Goal: Transaction & Acquisition: Subscribe to service/newsletter

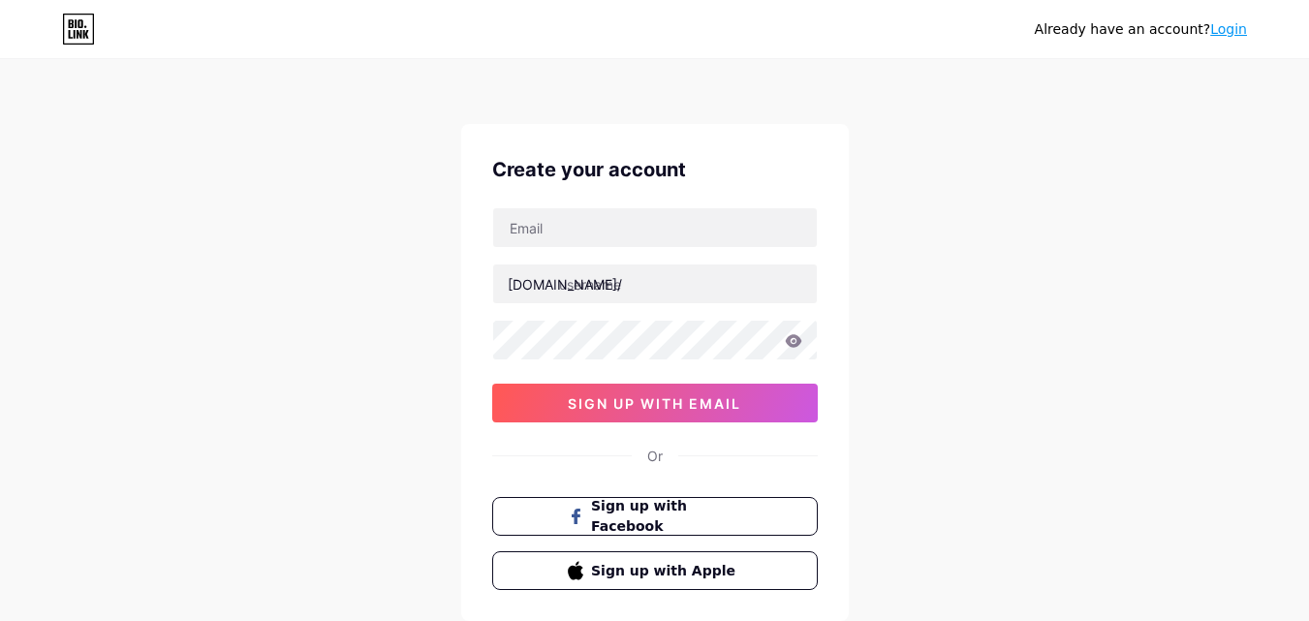
scroll to position [120, 0]
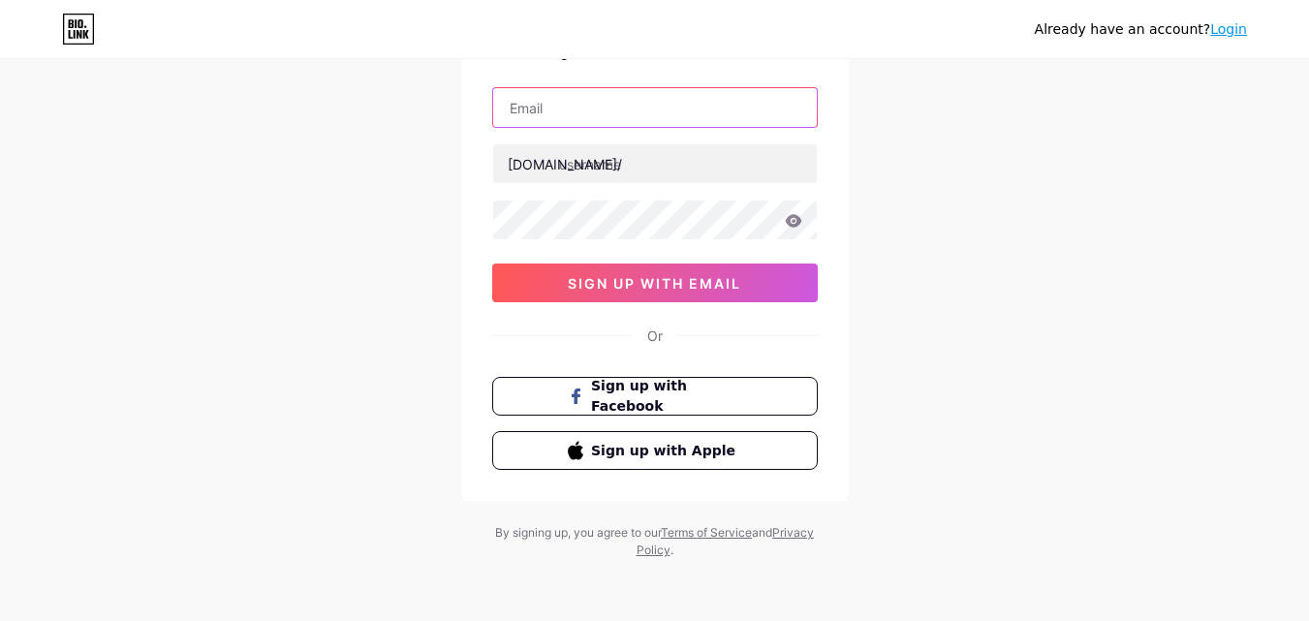
click at [603, 101] on input "text" at bounding box center [655, 107] width 324 height 39
type input "[EMAIL_ADDRESS][DOMAIN_NAME]"
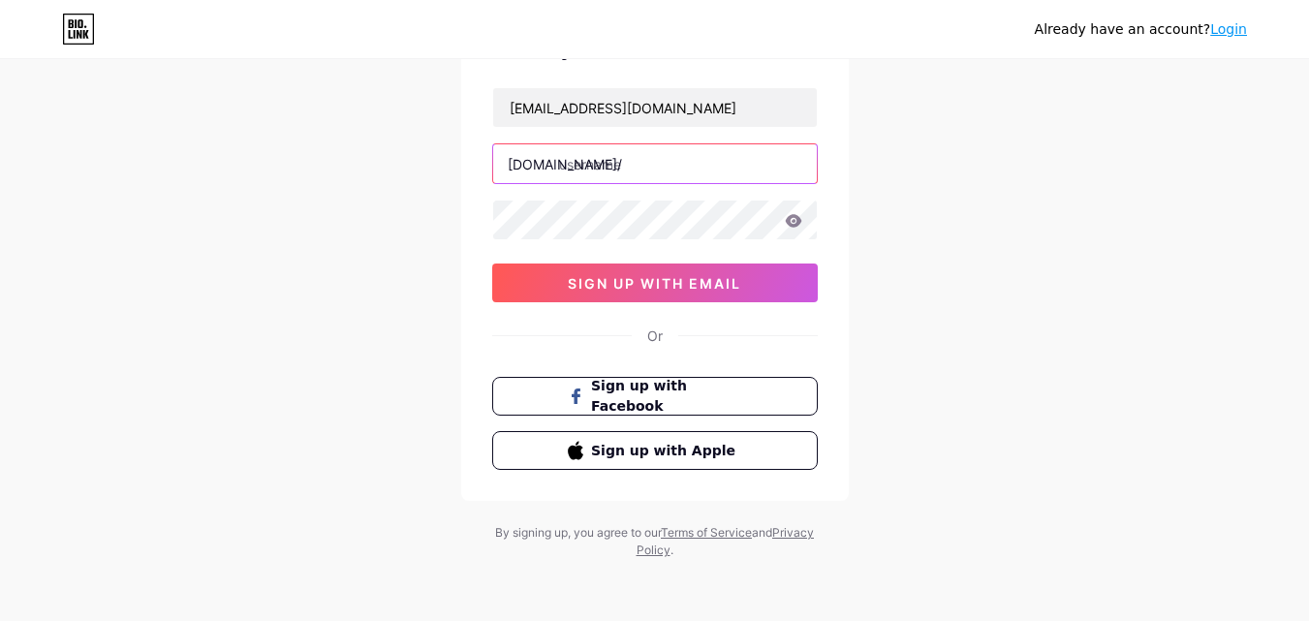
click at [620, 168] on input "text" at bounding box center [655, 163] width 324 height 39
type input "rhudehoodie"
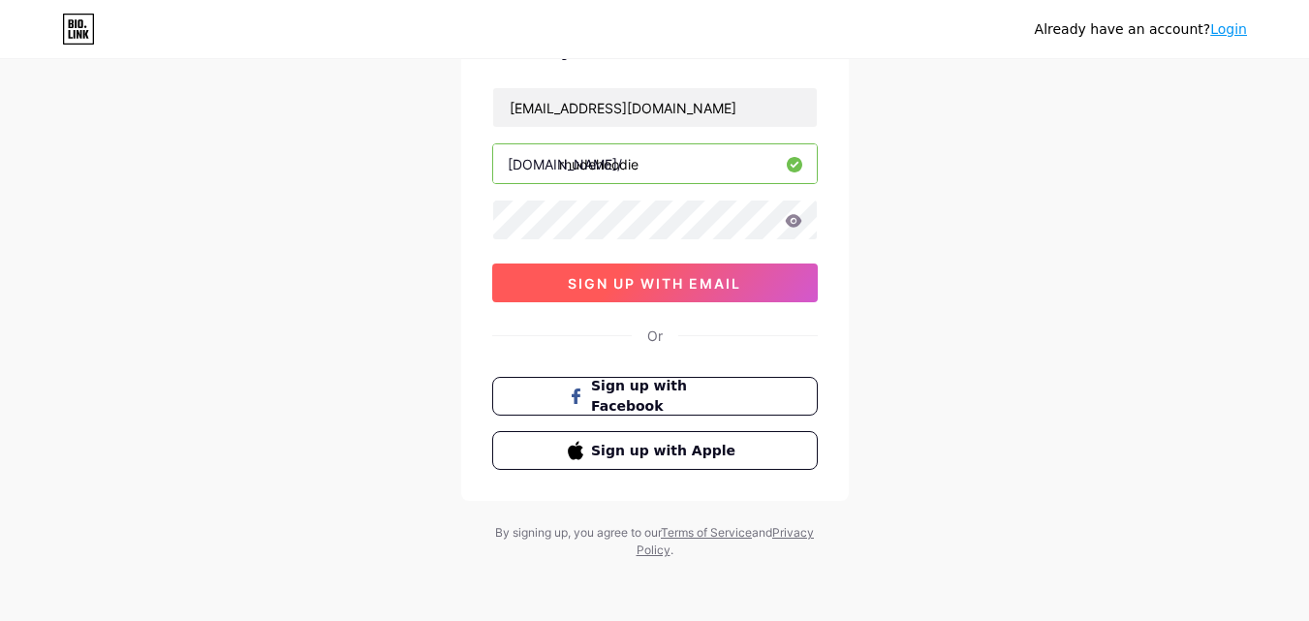
click at [666, 269] on button "sign up with email" at bounding box center [654, 282] width 325 height 39
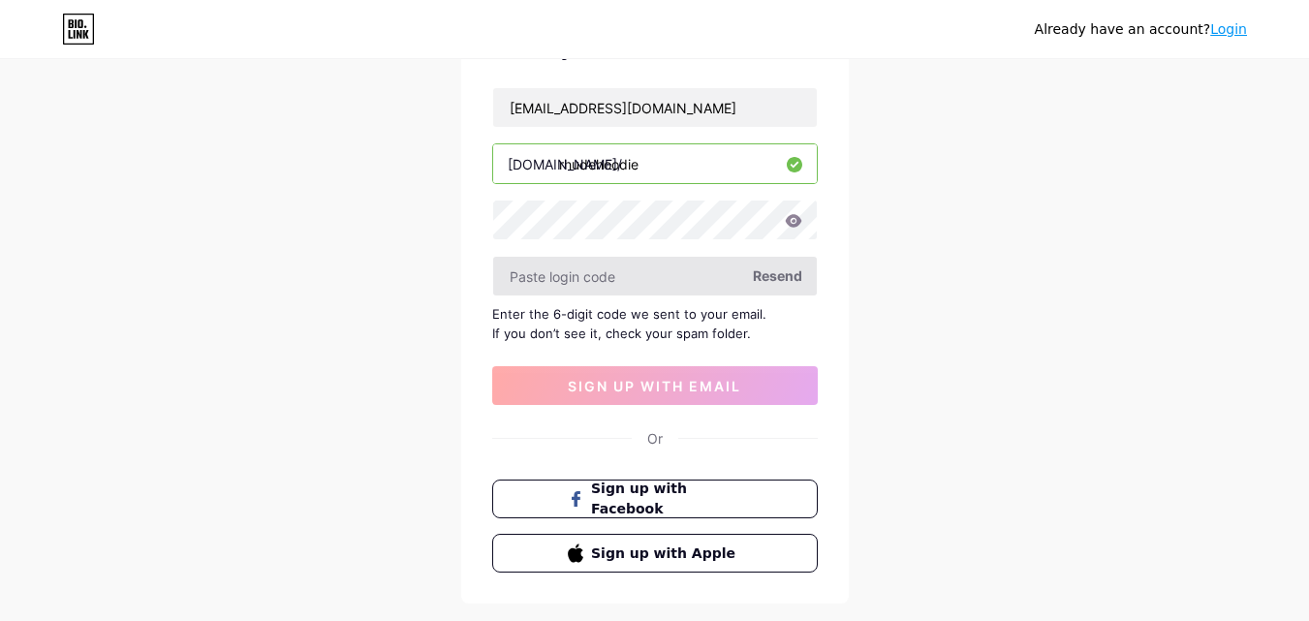
click at [609, 283] on input "text" at bounding box center [655, 276] width 324 height 39
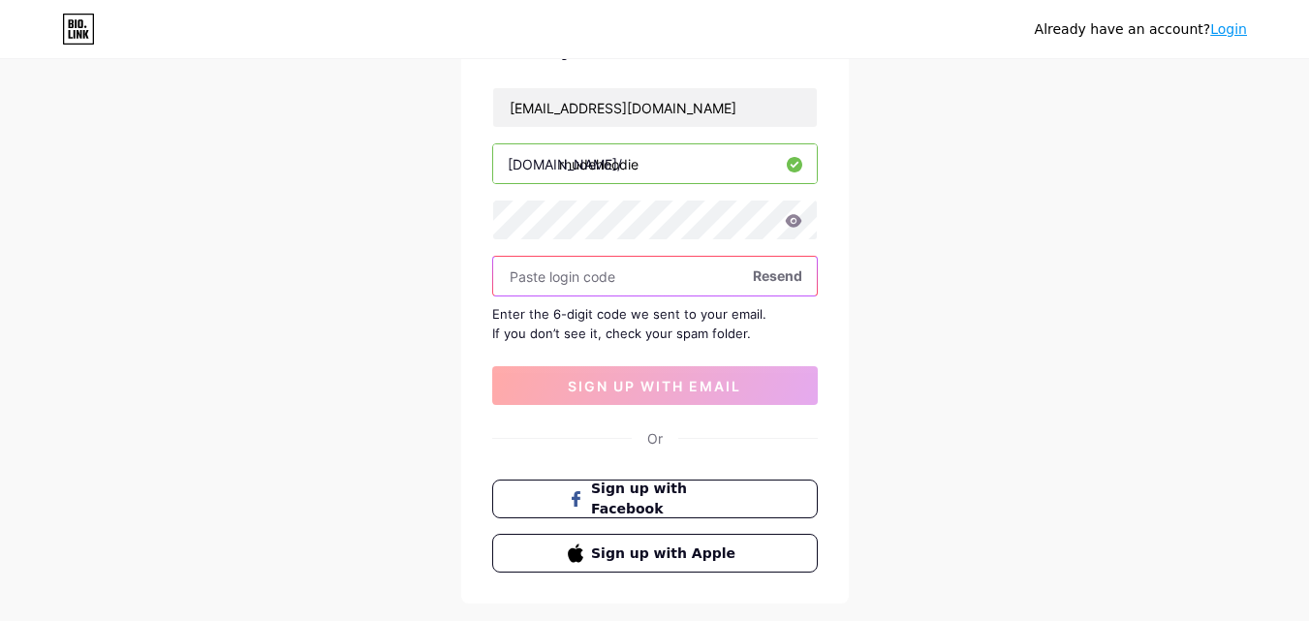
paste input "641666"
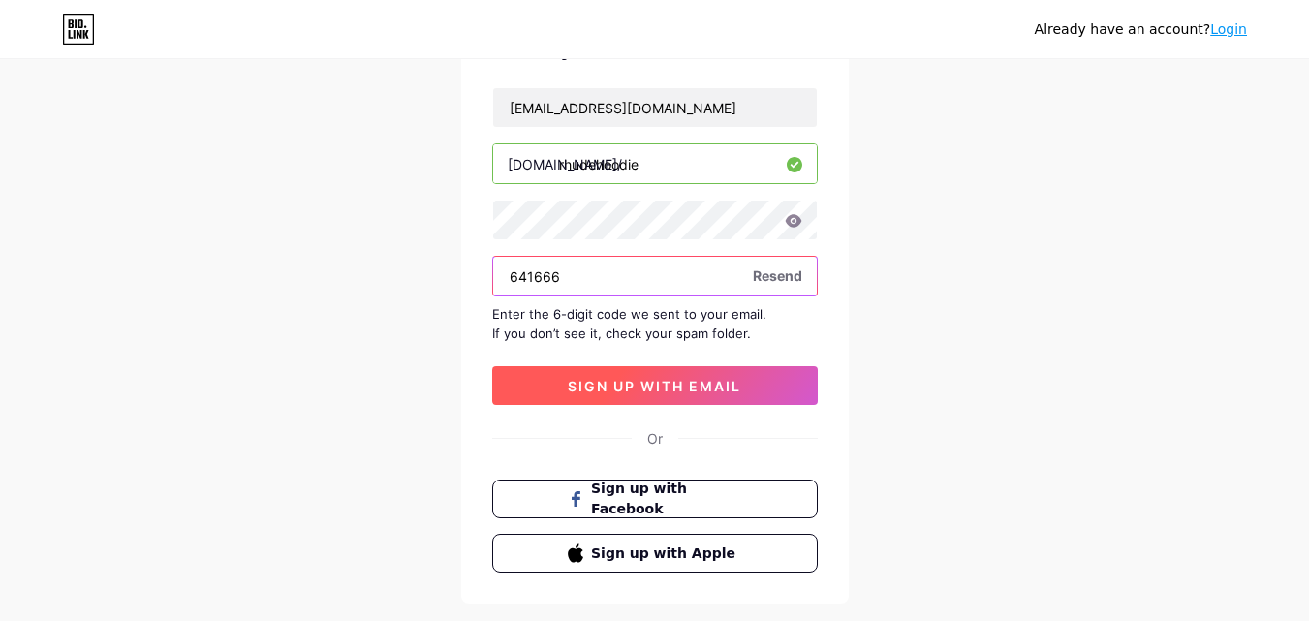
type input "641666"
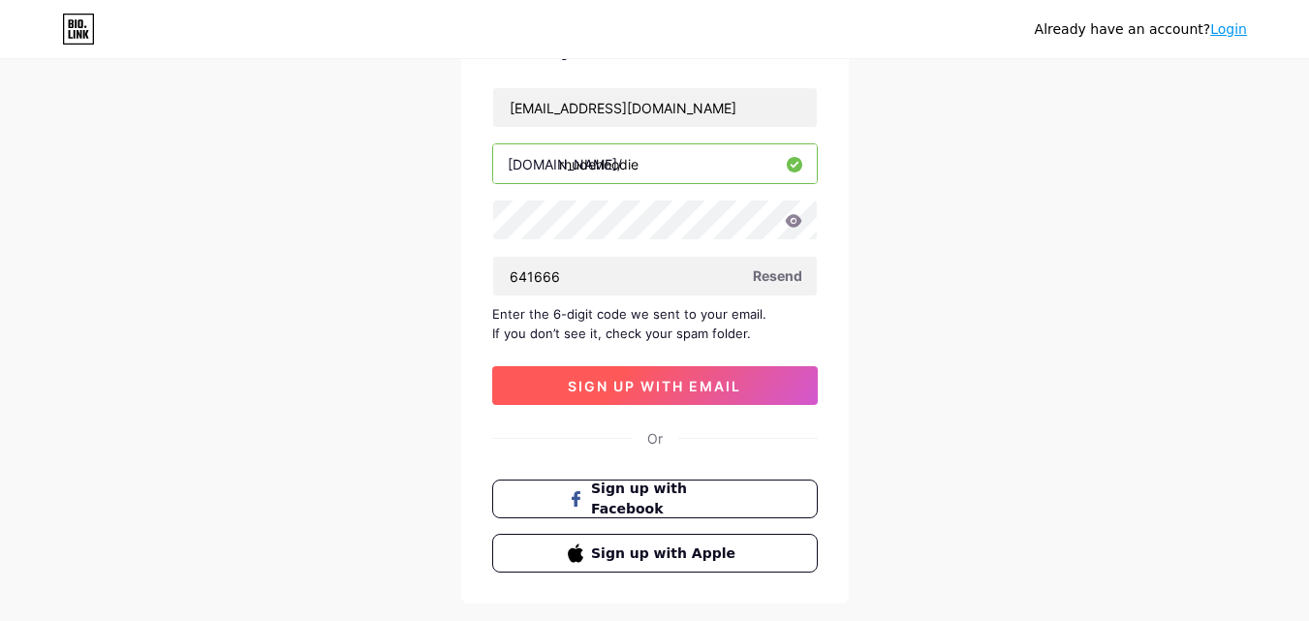
click at [643, 388] on span "sign up with email" at bounding box center [654, 386] width 173 height 16
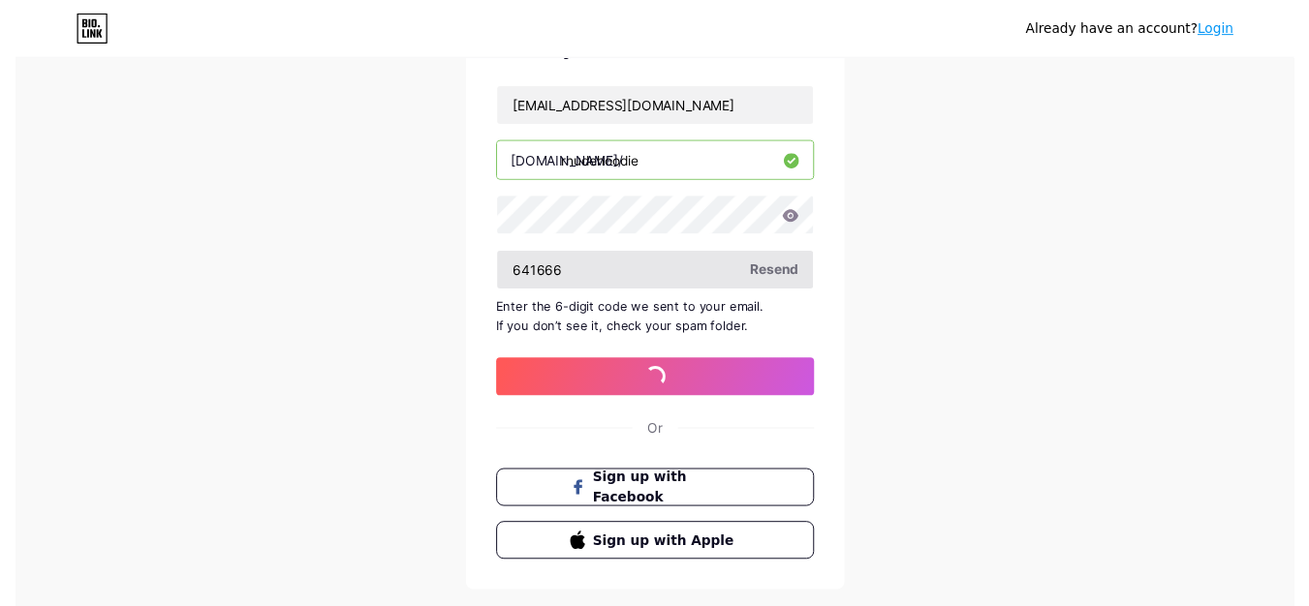
scroll to position [0, 0]
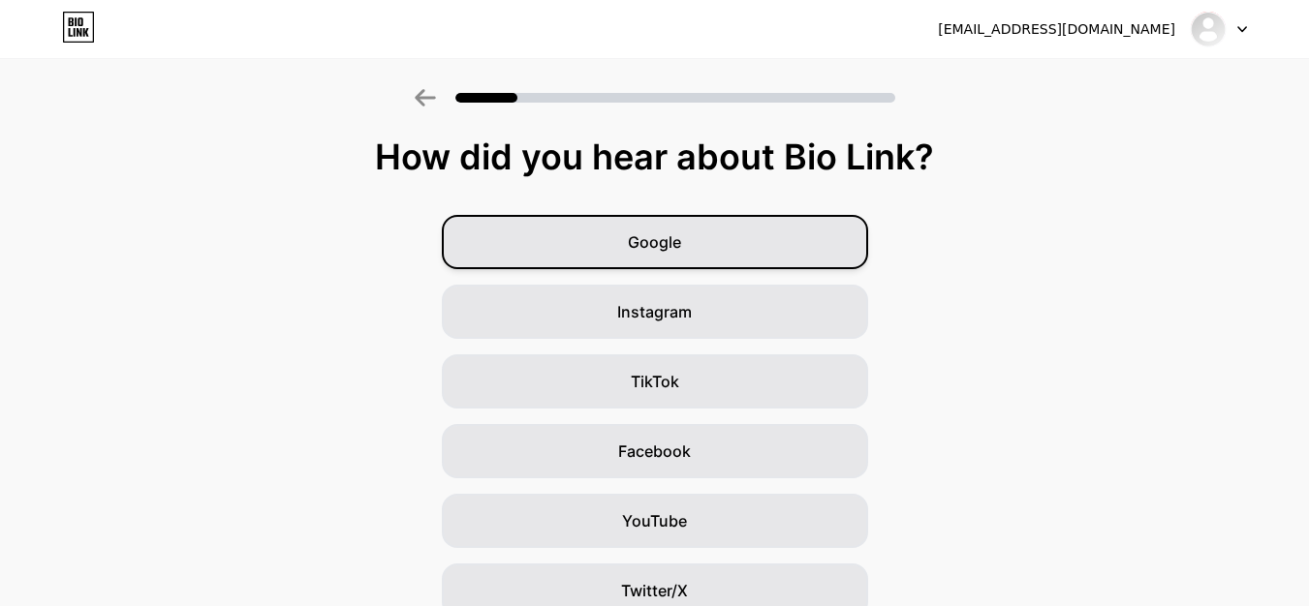
click at [679, 262] on div "Google" at bounding box center [655, 242] width 426 height 54
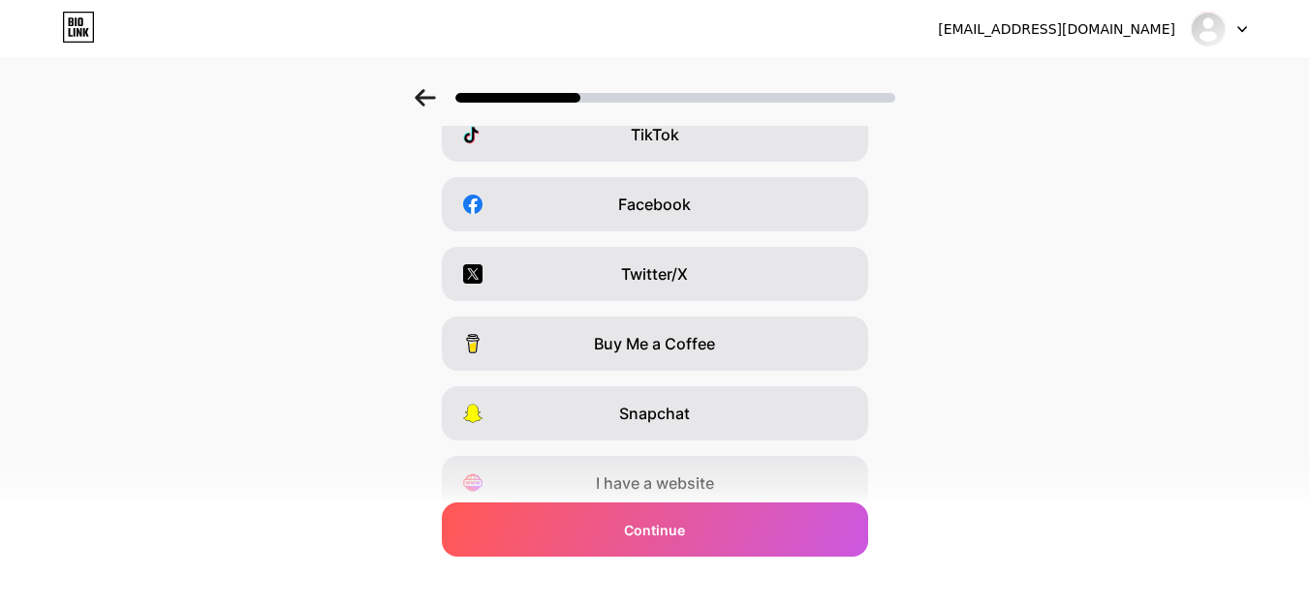
scroll to position [258, 0]
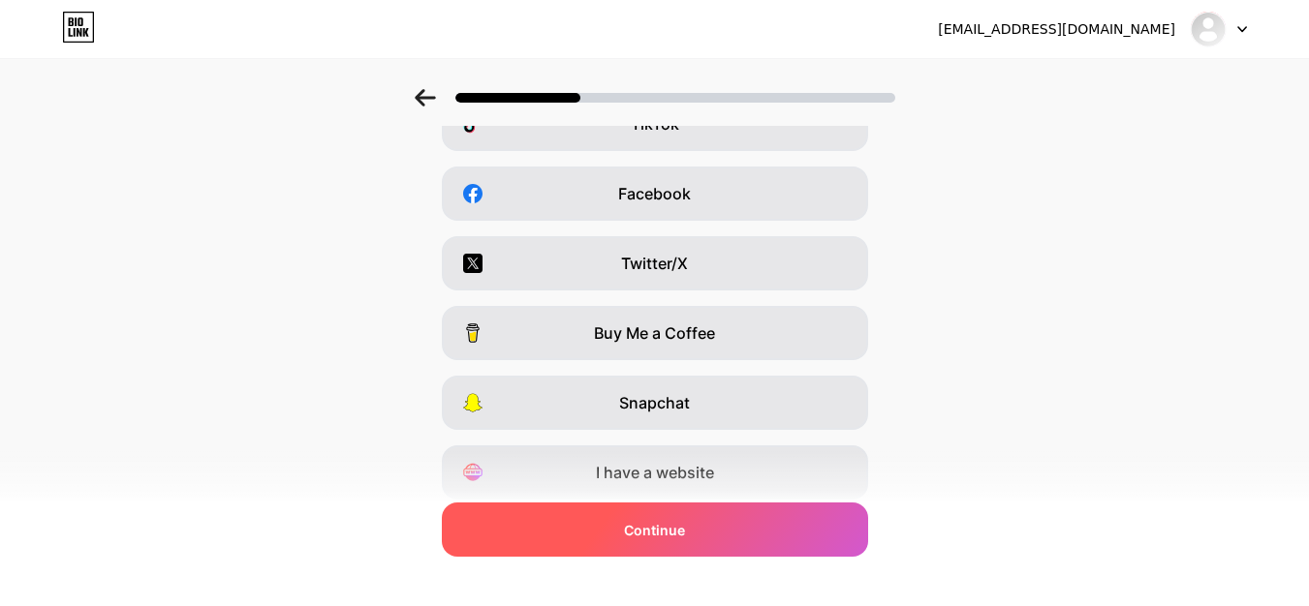
click at [675, 516] on div "Continue" at bounding box center [655, 530] width 426 height 54
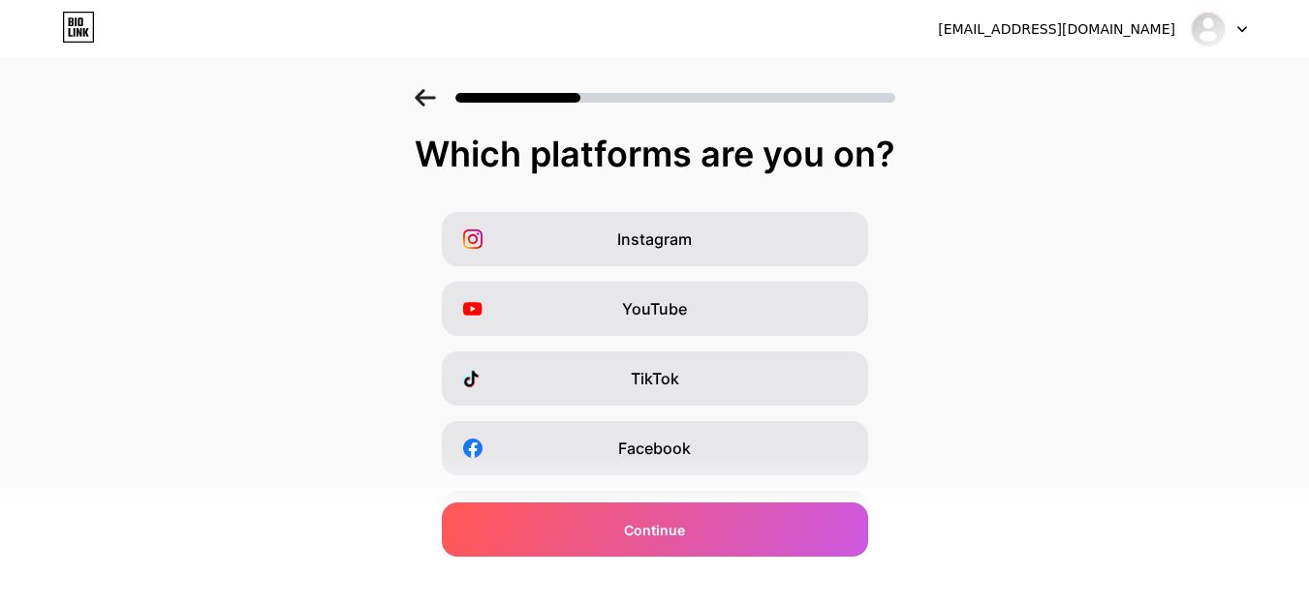
scroll to position [0, 0]
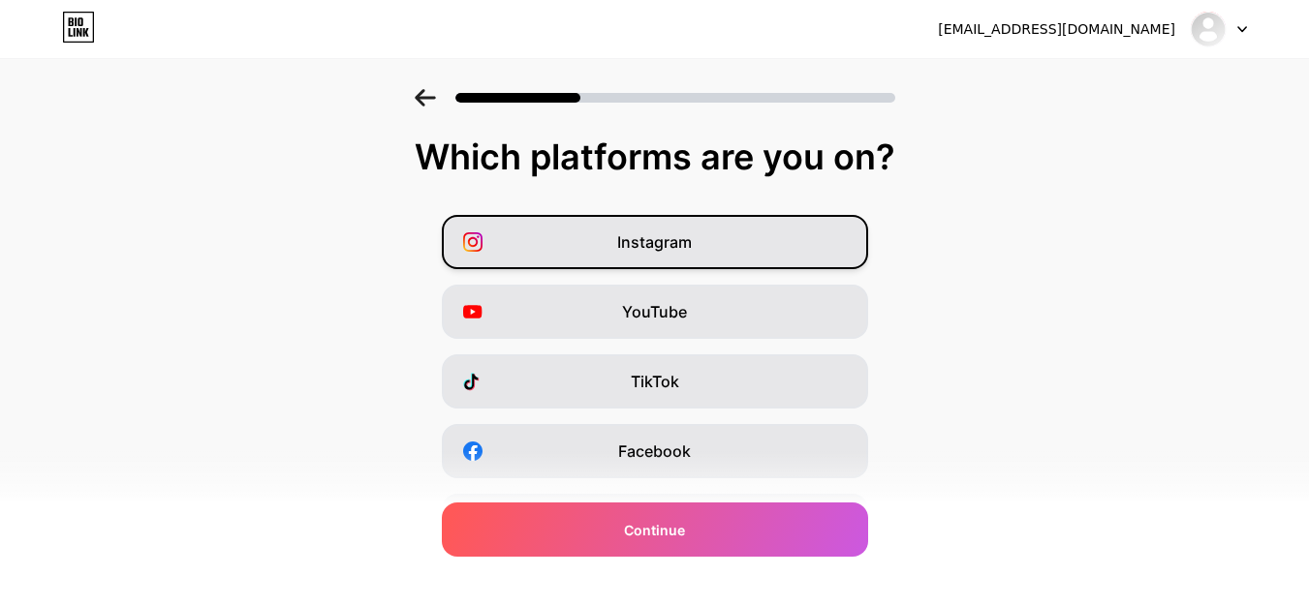
click at [626, 231] on span "Instagram" at bounding box center [654, 242] width 75 height 23
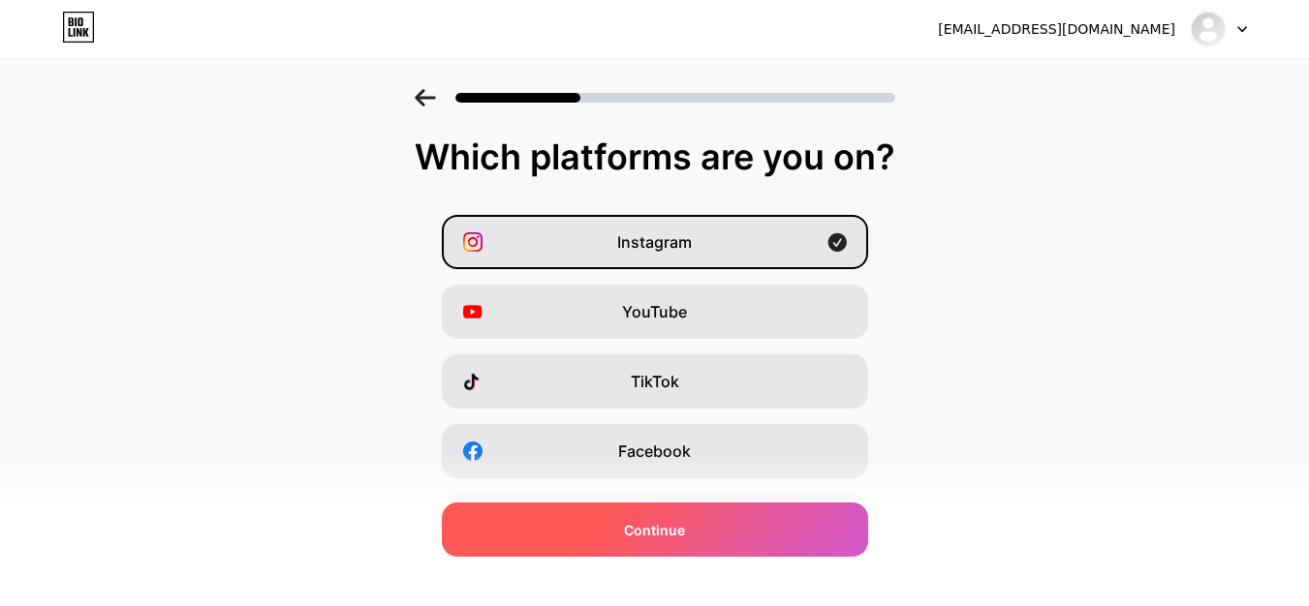
click at [669, 536] on span "Continue" at bounding box center [654, 530] width 61 height 20
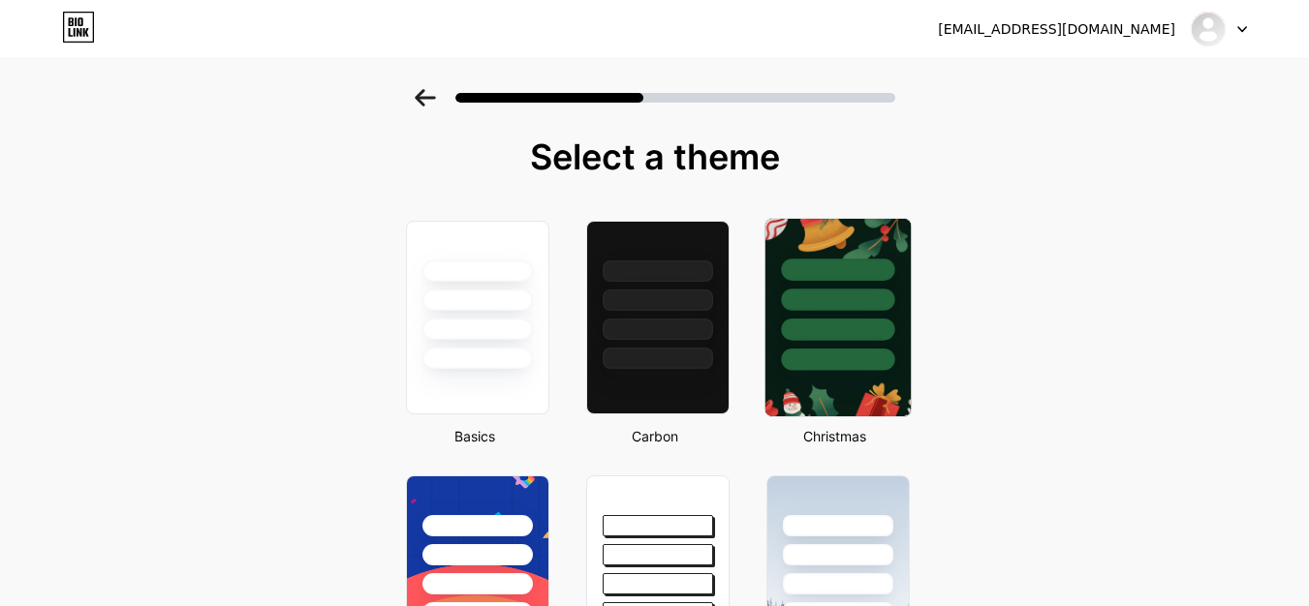
click at [882, 346] on div at bounding box center [836, 295] width 145 height 152
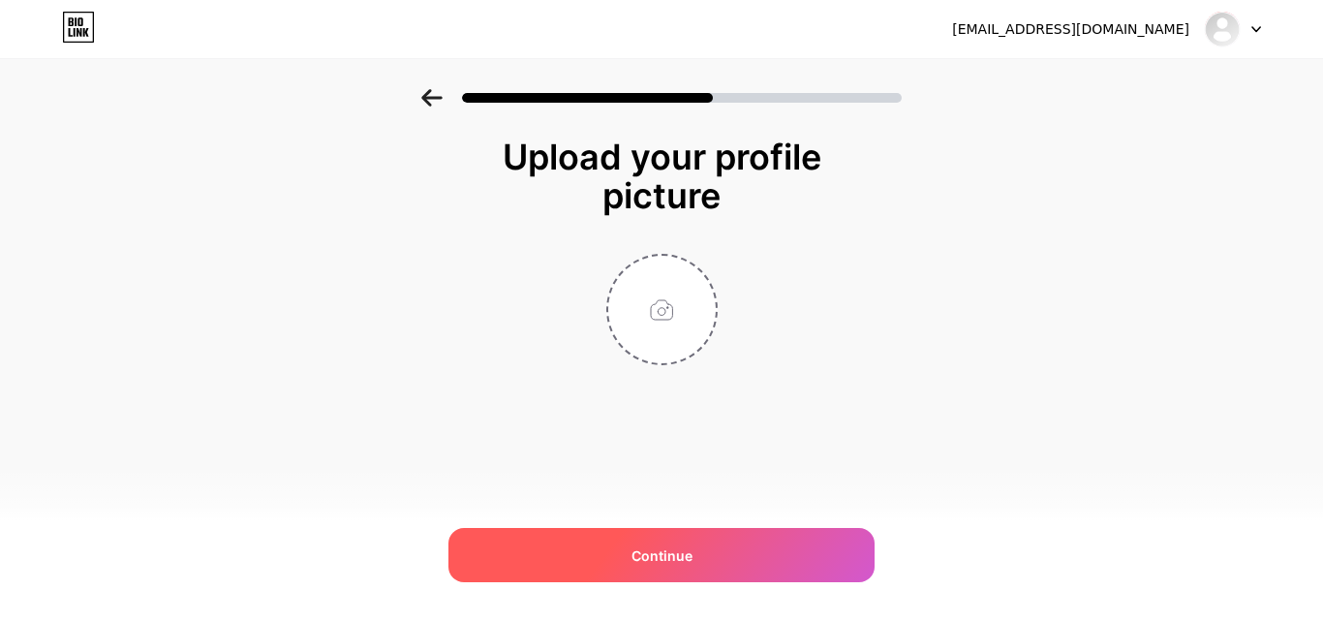
click at [662, 549] on span "Continue" at bounding box center [662, 555] width 61 height 20
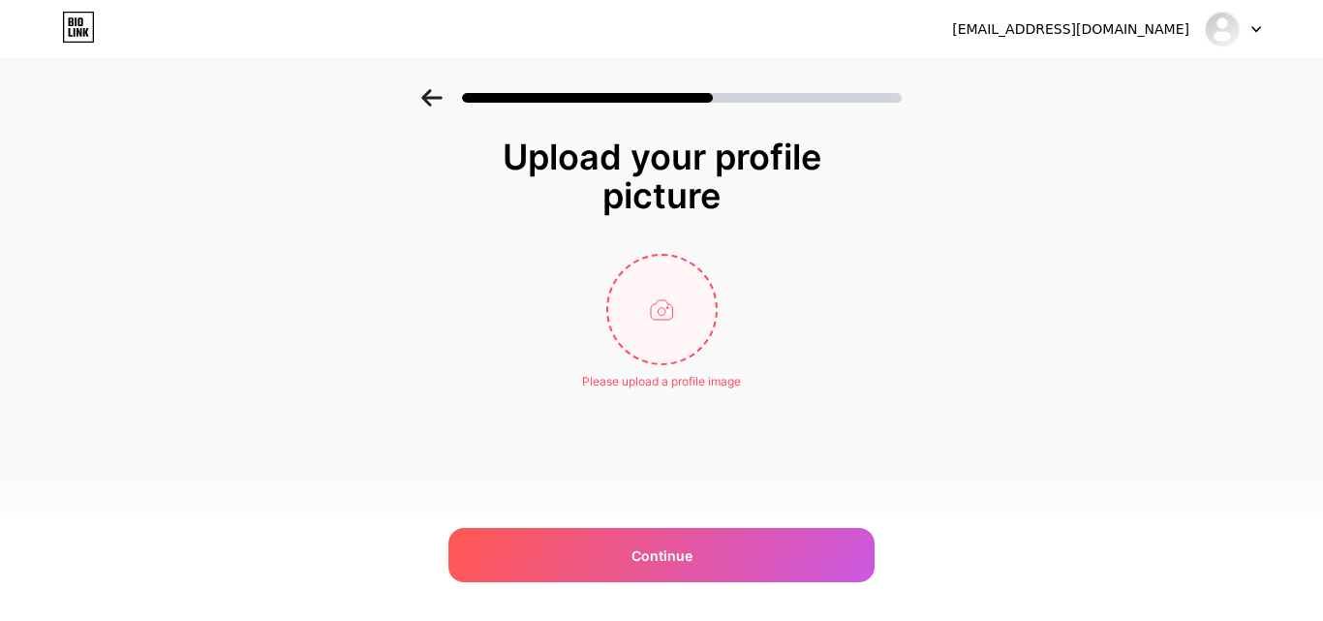
click at [654, 291] on input "file" at bounding box center [662, 310] width 108 height 108
type input "C:\fakepath\RHPF25ST05012_REVERSE_FLEECE_QUA.png"
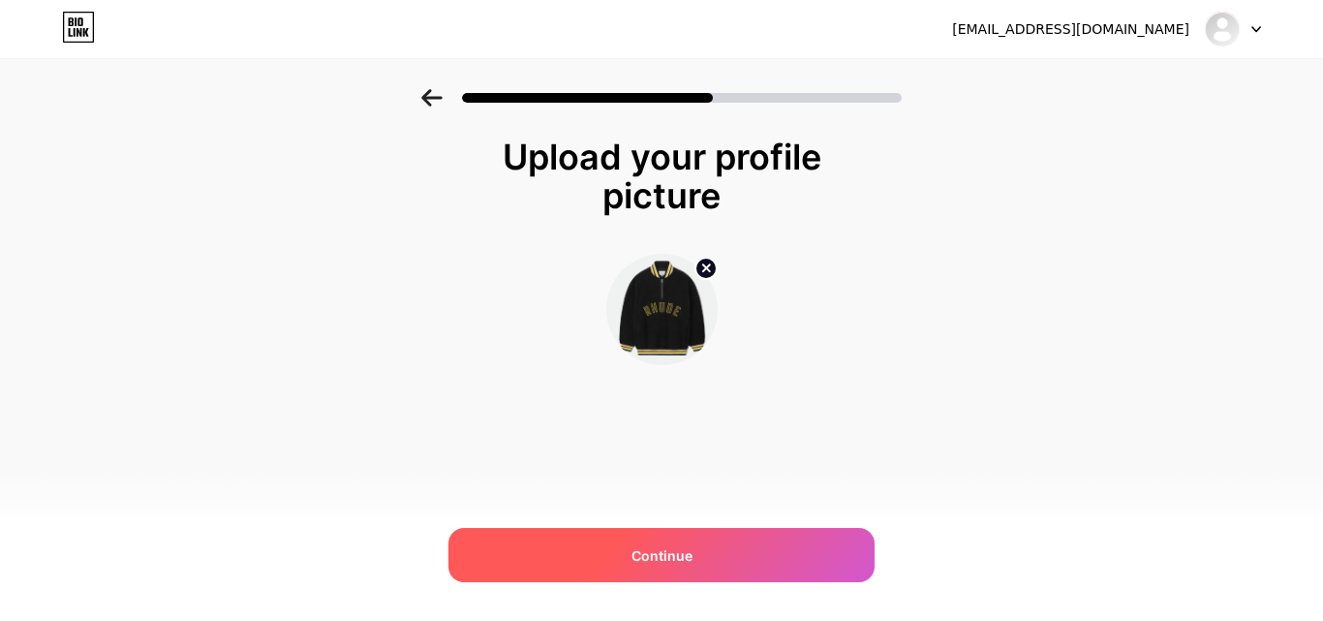
click at [661, 549] on span "Continue" at bounding box center [662, 555] width 61 height 20
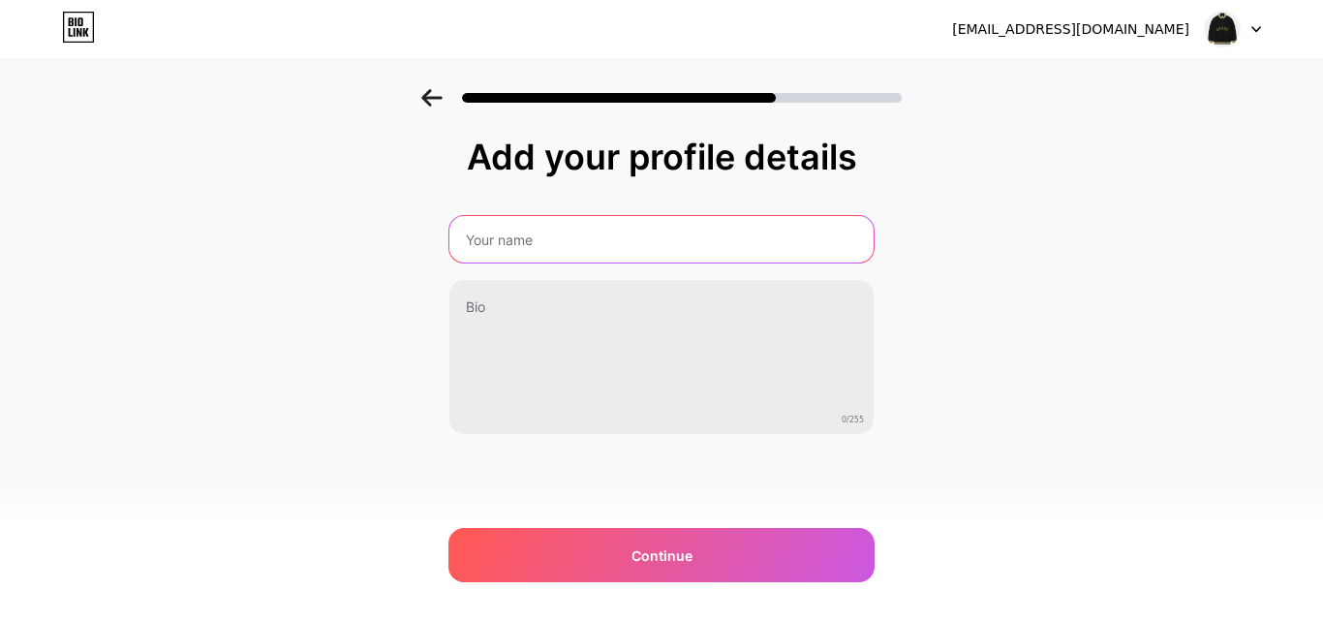
click at [551, 241] on input "text" at bounding box center [661, 239] width 424 height 46
type input "[PERSON_NAME] Hoodie"
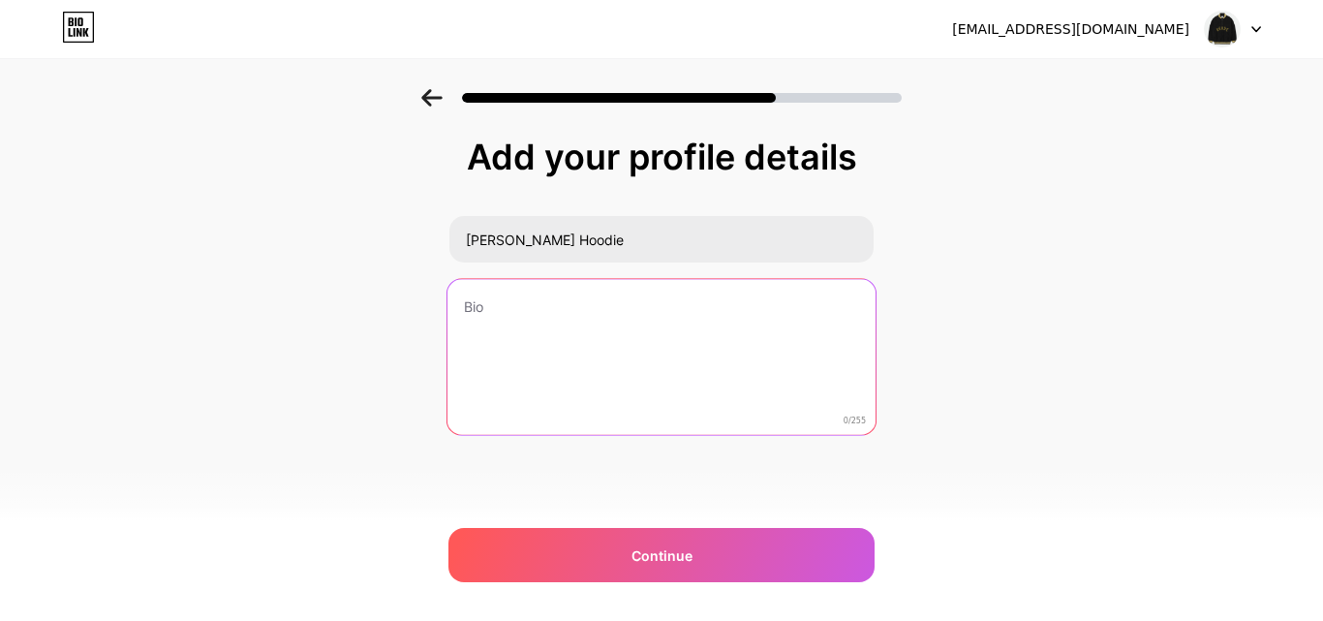
drag, startPoint x: 572, startPoint y: 262, endPoint x: 597, endPoint y: 359, distance: 101.0
click at [597, 359] on textarea at bounding box center [662, 358] width 428 height 158
paste textarea "Explore how [PERSON_NAME] Hoodies transformed from everyday streetwear into lux…"
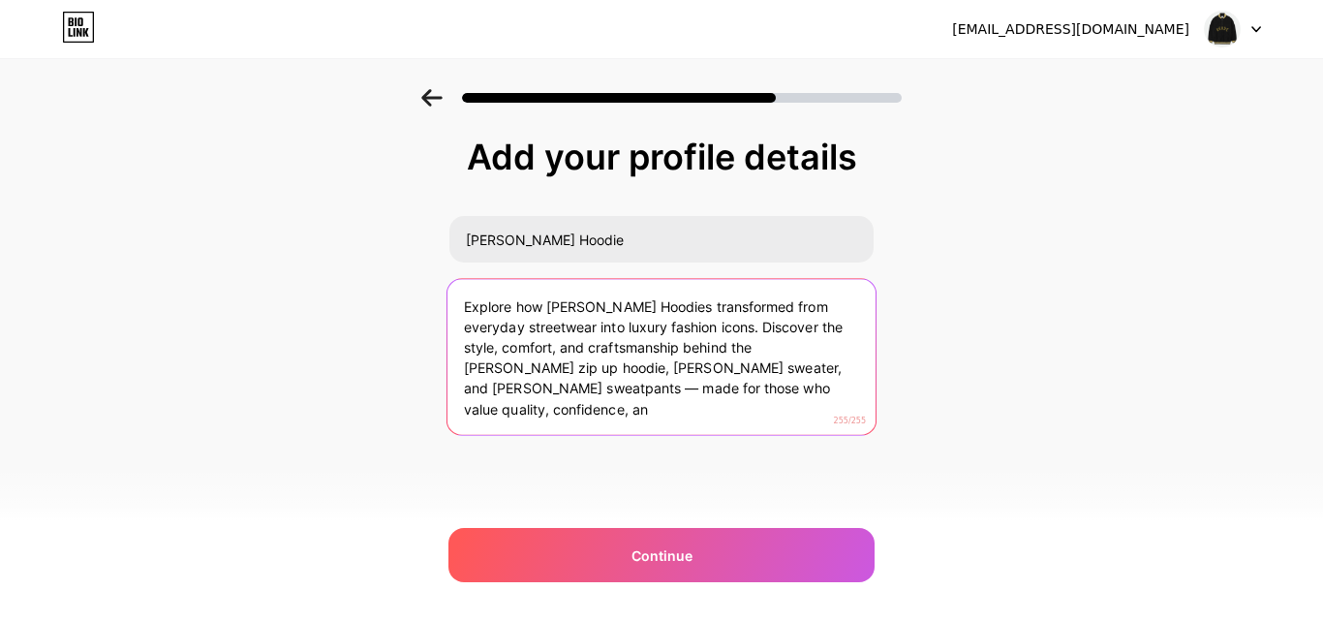
click at [738, 364] on textarea "Explore how [PERSON_NAME] Hoodies transformed from everyday streetwear into lux…" at bounding box center [662, 358] width 428 height 158
click at [722, 387] on textarea "Explore how [PERSON_NAME] Hoodies transformed from everyday streetwear into lux…" at bounding box center [662, 358] width 428 height 158
drag, startPoint x: 710, startPoint y: 388, endPoint x: 443, endPoint y: 396, distance: 267.5
click at [443, 396] on div "Add your profile details [PERSON_NAME] Explore how [PERSON_NAME] Hoodies transf…" at bounding box center [661, 310] width 1323 height 443
paste textarea "[URL][DOMAIN_NAME]"
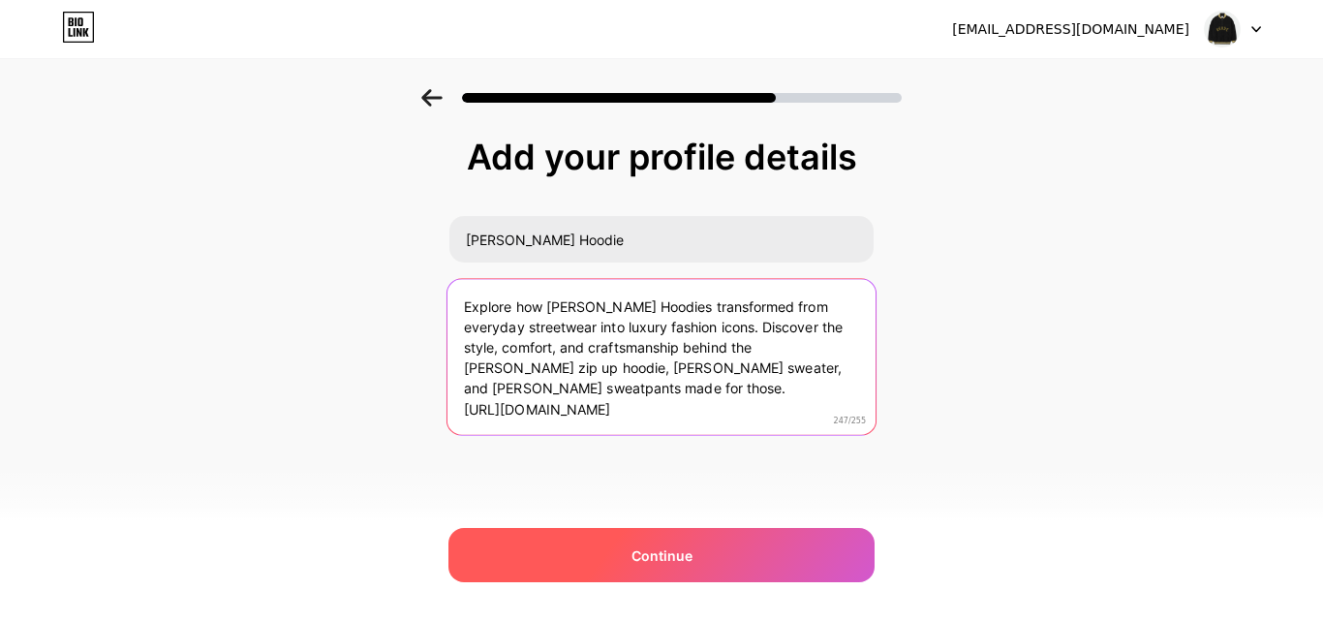
type textarea "Explore how [PERSON_NAME] Hoodies transformed from everyday streetwear into lux…"
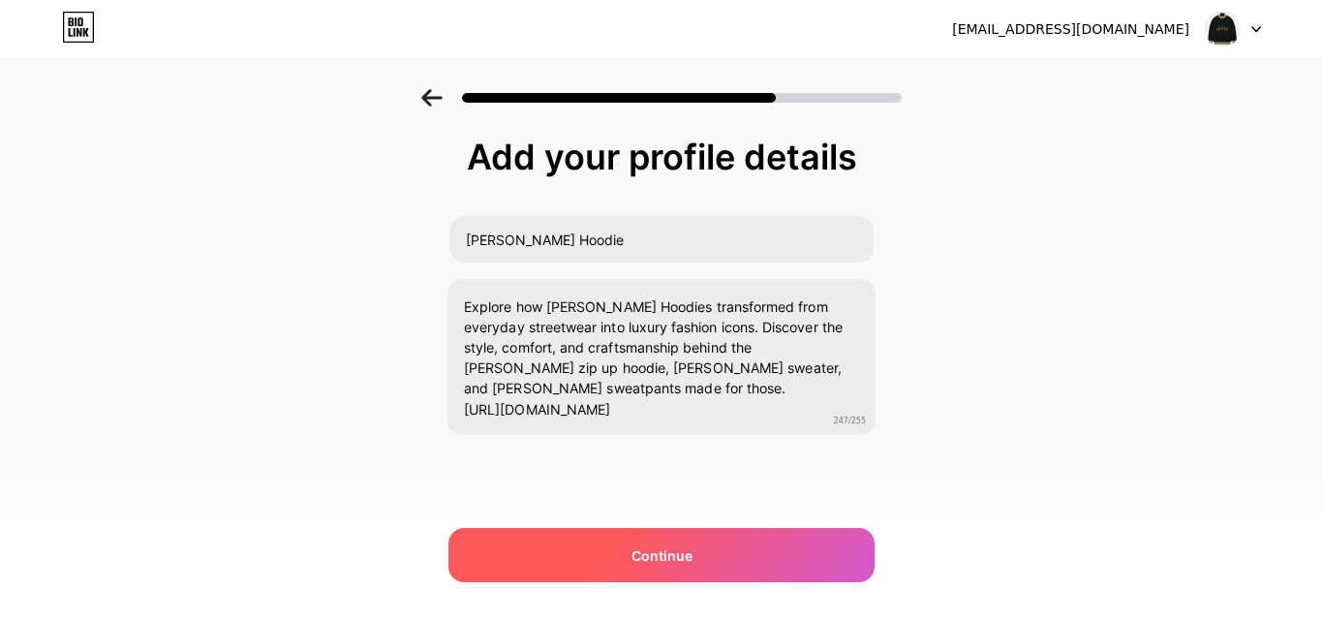
click at [649, 562] on span "Continue" at bounding box center [662, 555] width 61 height 20
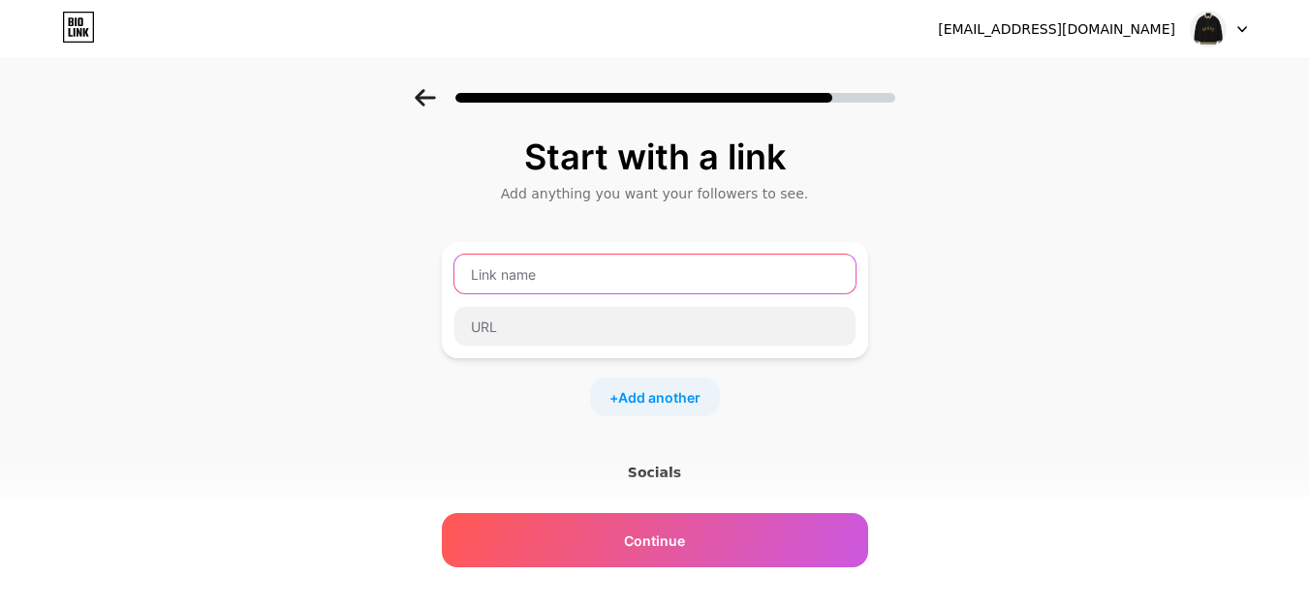
click at [596, 284] on input "text" at bounding box center [654, 274] width 401 height 39
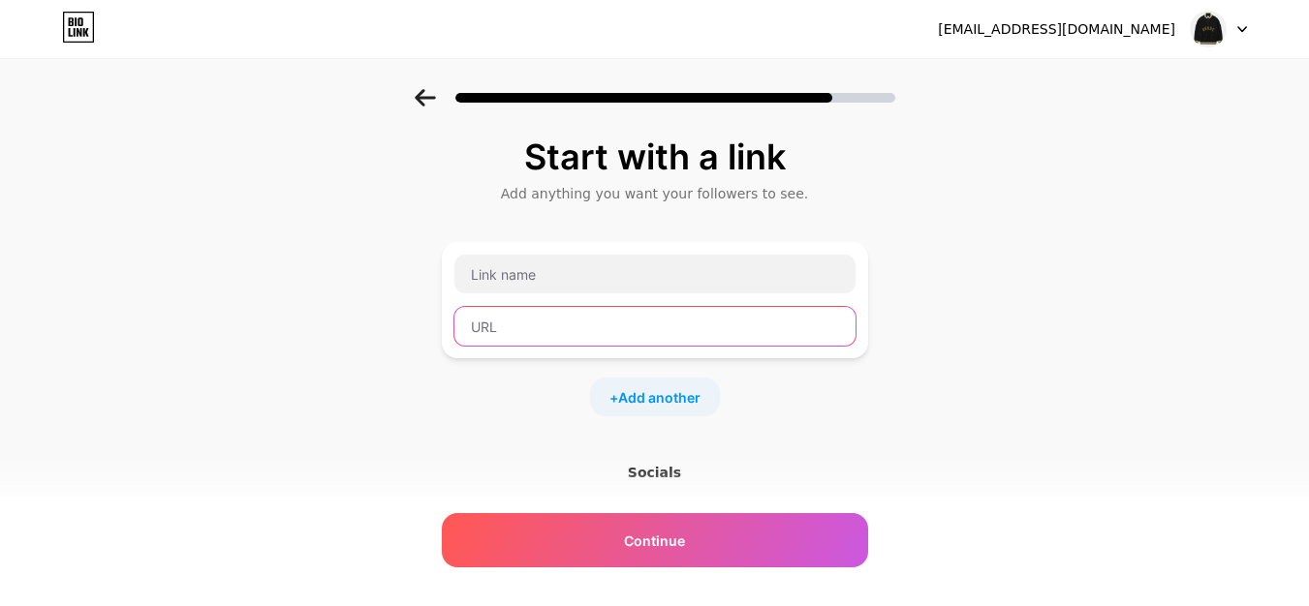
click at [600, 339] on input "text" at bounding box center [654, 326] width 401 height 39
paste input "[URL][DOMAIN_NAME]"
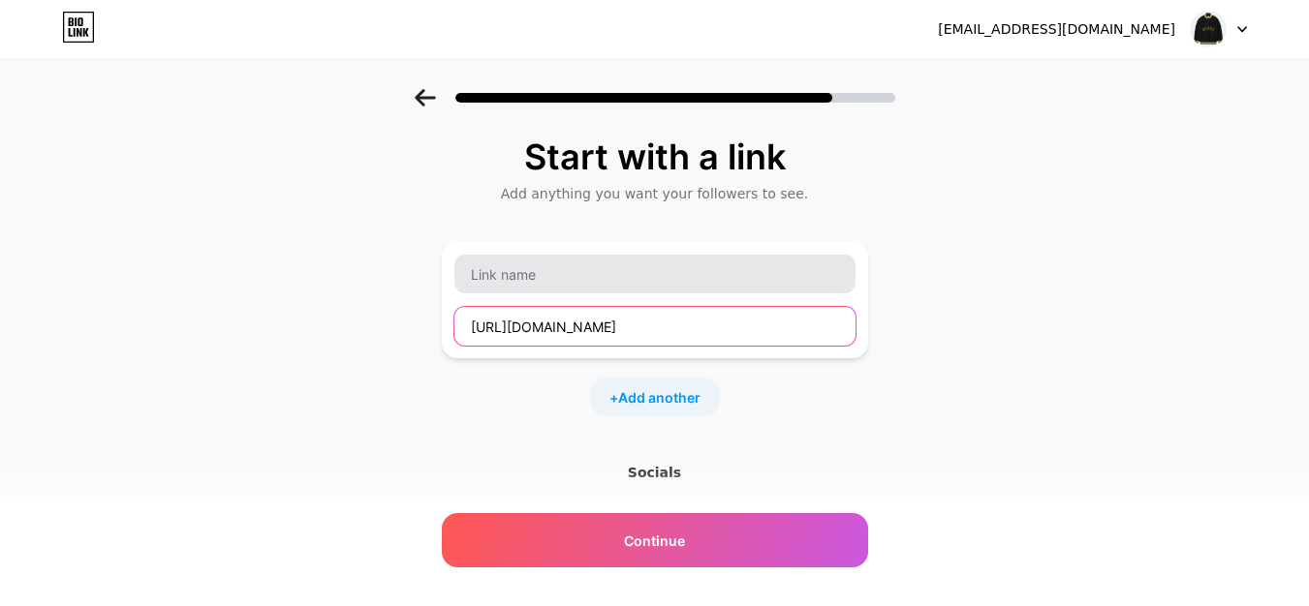
type input "[URL][DOMAIN_NAME]"
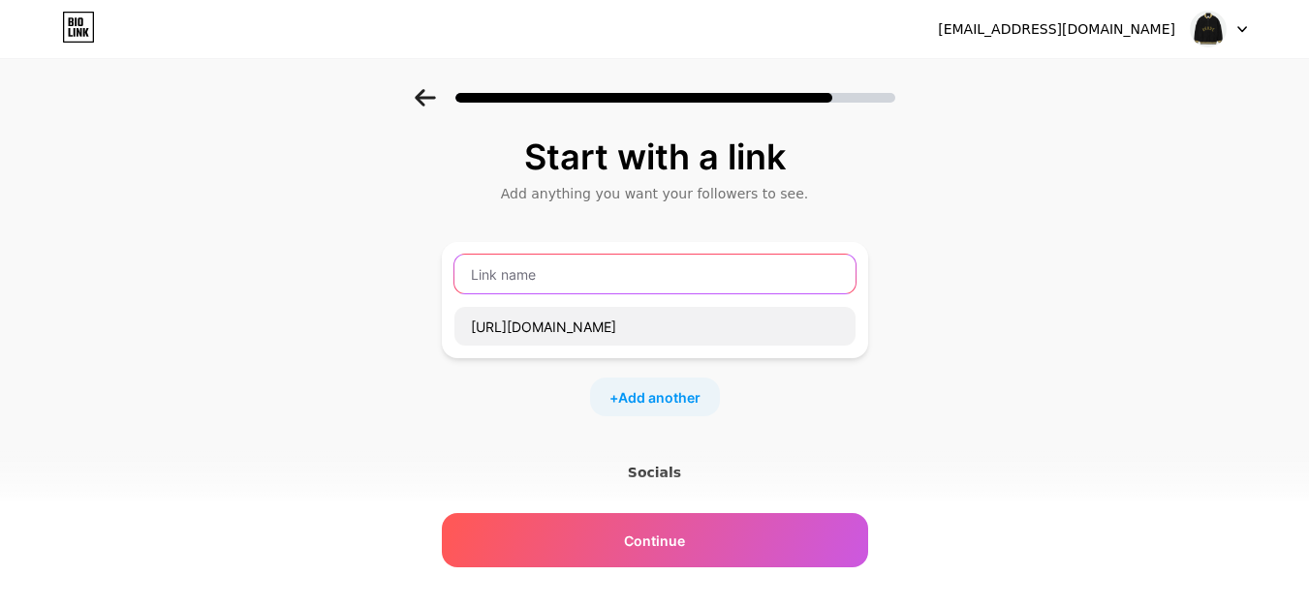
click at [595, 282] on input "text" at bounding box center [654, 274] width 401 height 39
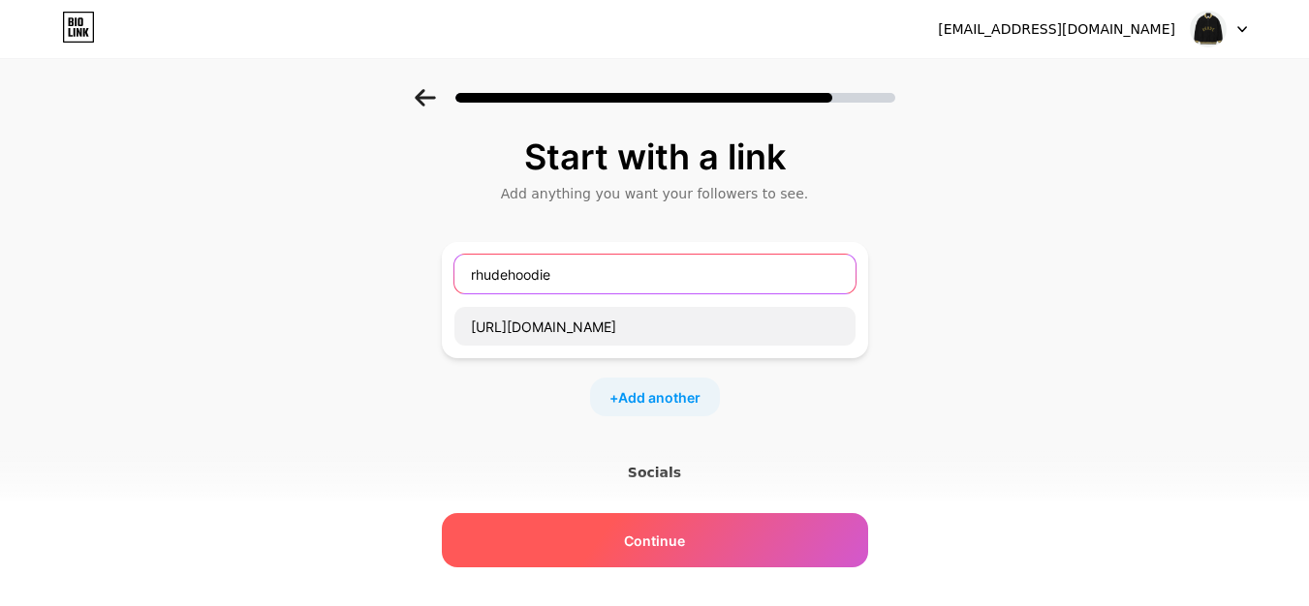
type input "rhudehoodie"
click at [685, 545] on span "Continue" at bounding box center [654, 541] width 61 height 20
click at [684, 543] on span "Continue" at bounding box center [654, 541] width 61 height 20
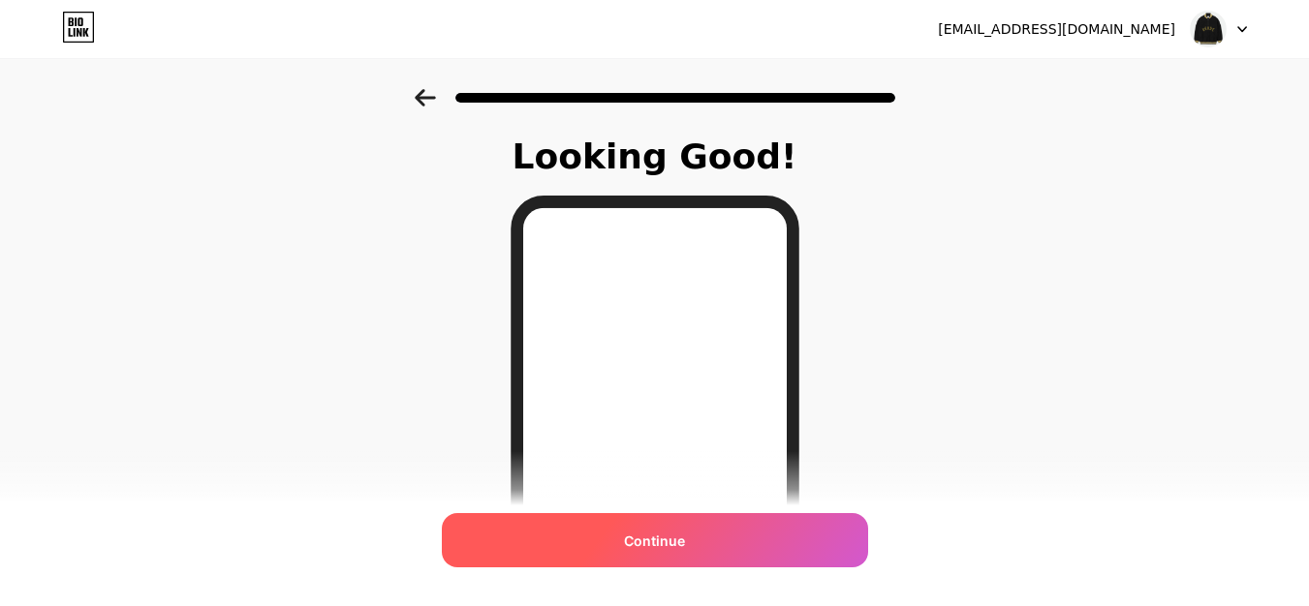
click at [674, 529] on div "Continue" at bounding box center [655, 540] width 426 height 54
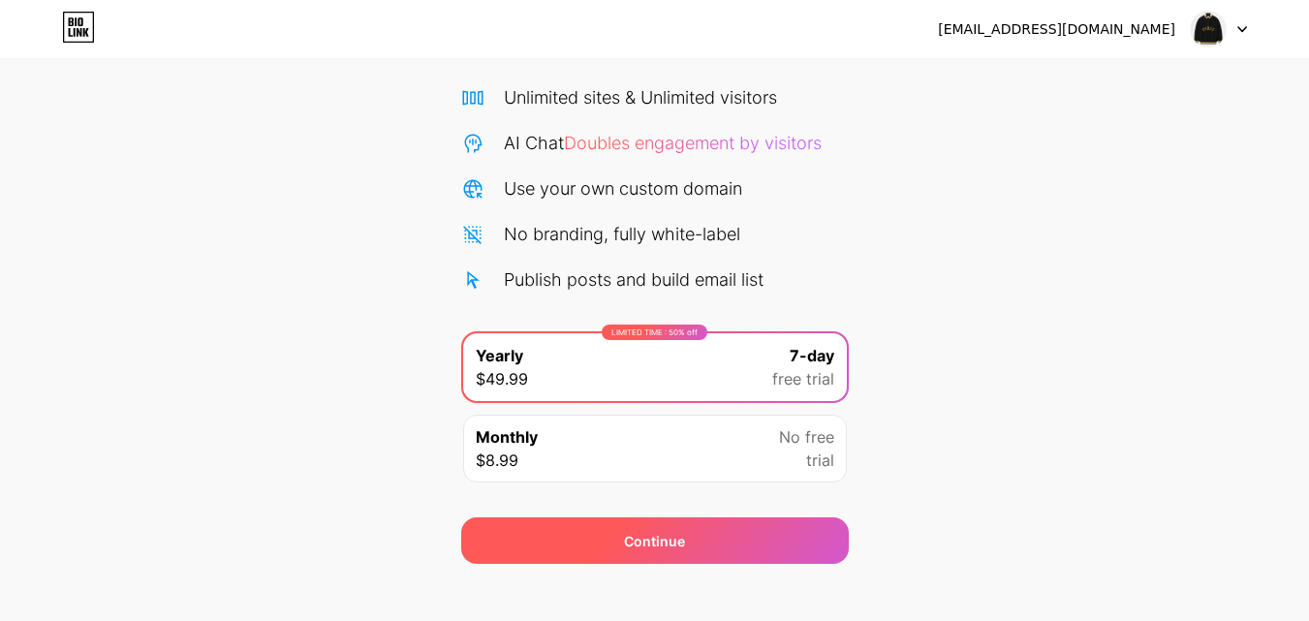
scroll to position [159, 0]
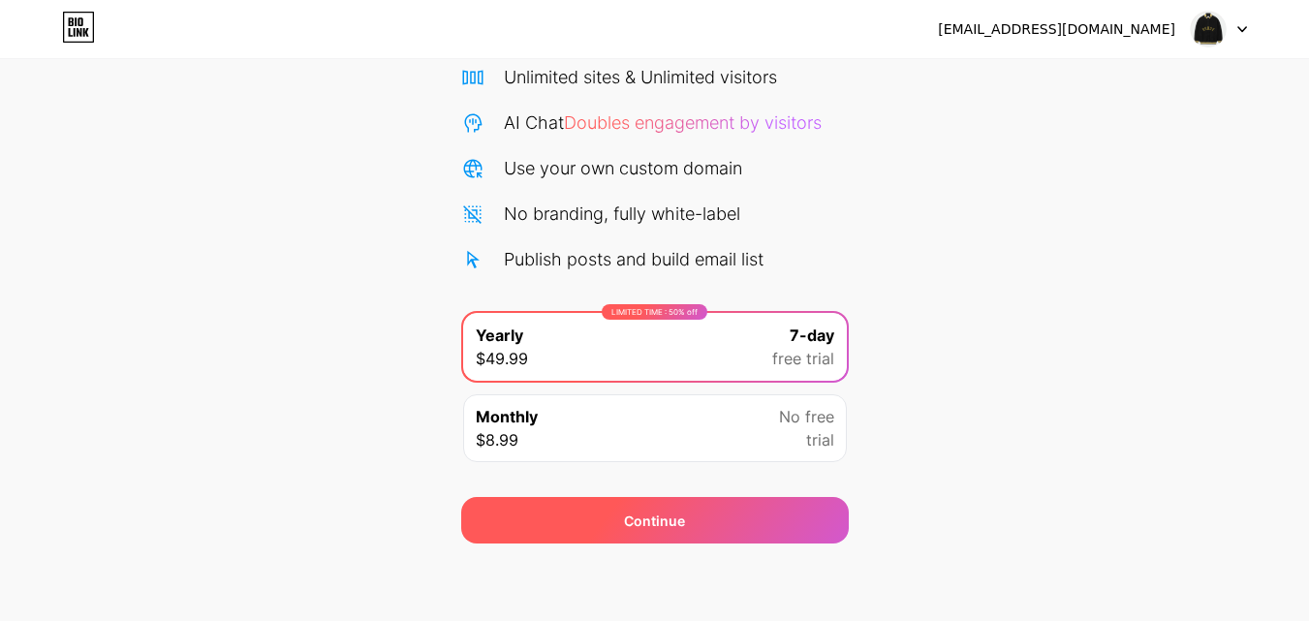
click at [657, 514] on span "Continue" at bounding box center [654, 521] width 61 height 20
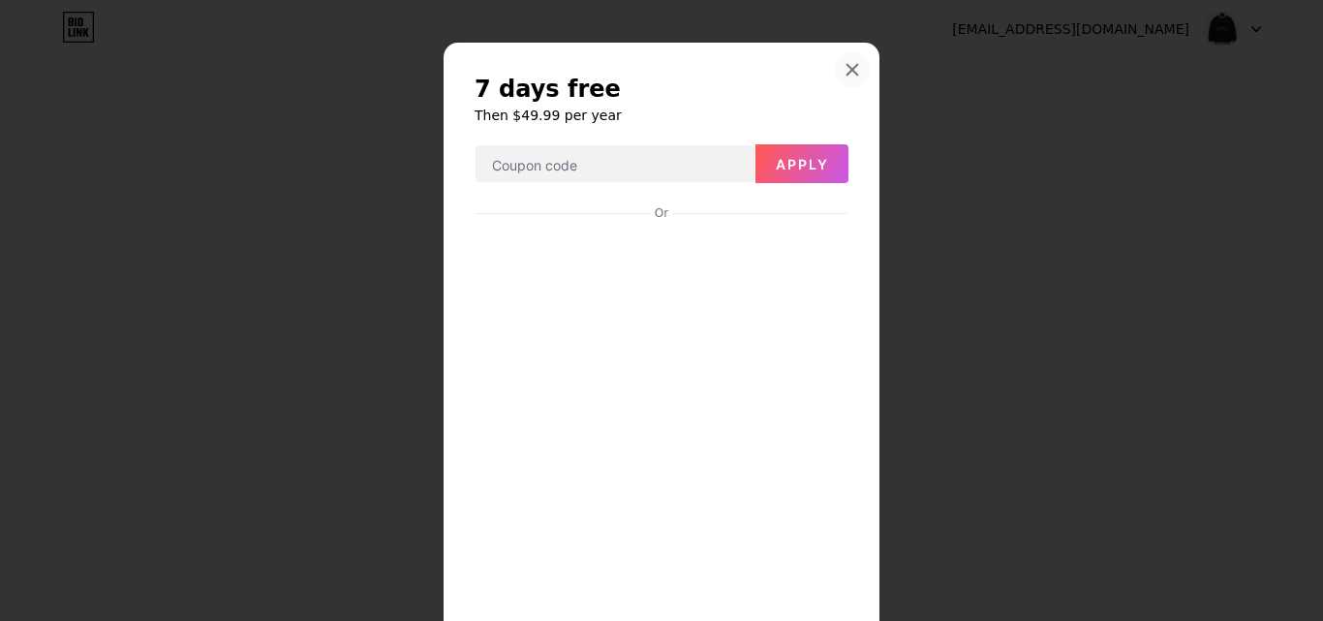
click at [845, 69] on icon at bounding box center [852, 69] width 15 height 15
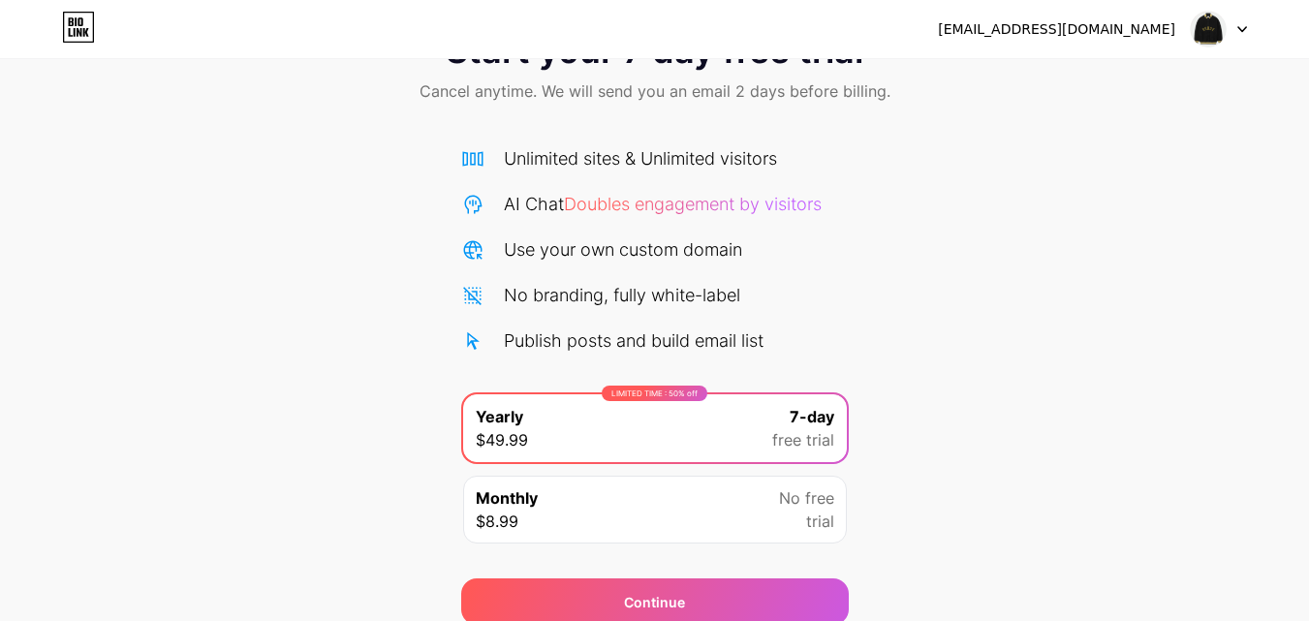
scroll to position [0, 0]
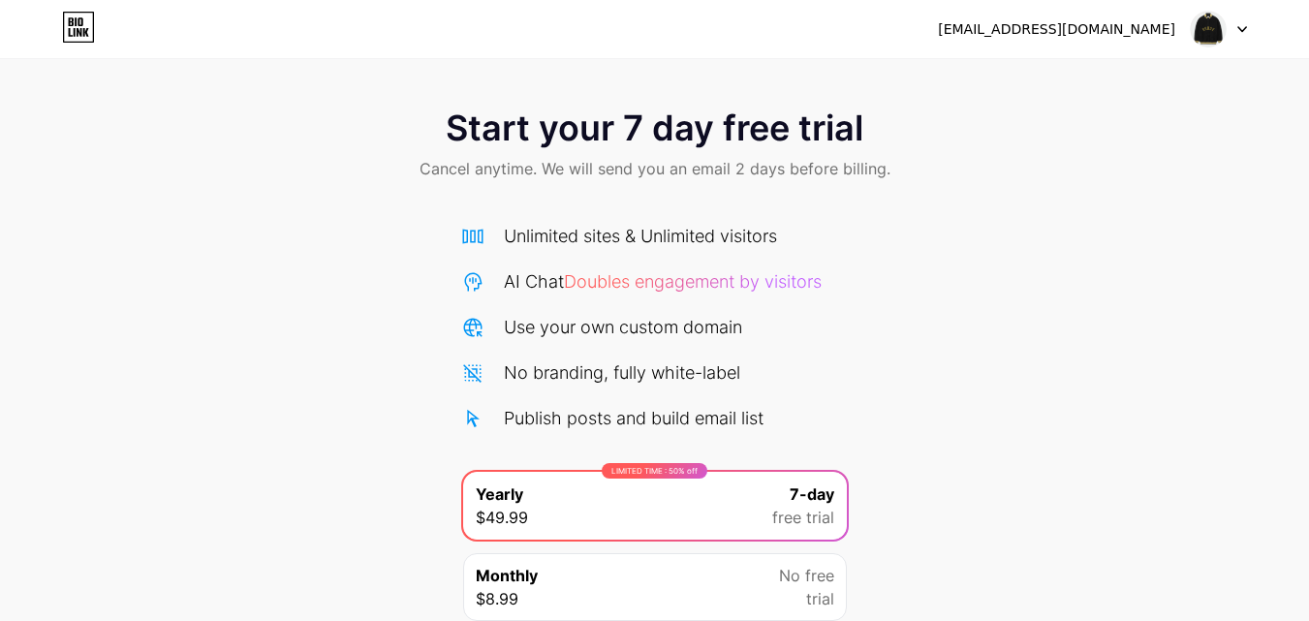
click at [1212, 39] on img at bounding box center [1208, 29] width 37 height 37
click at [615, 238] on div "Unlimited sites & Unlimited visitors" at bounding box center [640, 236] width 273 height 26
click at [782, 159] on span "Cancel anytime. We will send you an email 2 days before billing." at bounding box center [654, 168] width 471 height 23
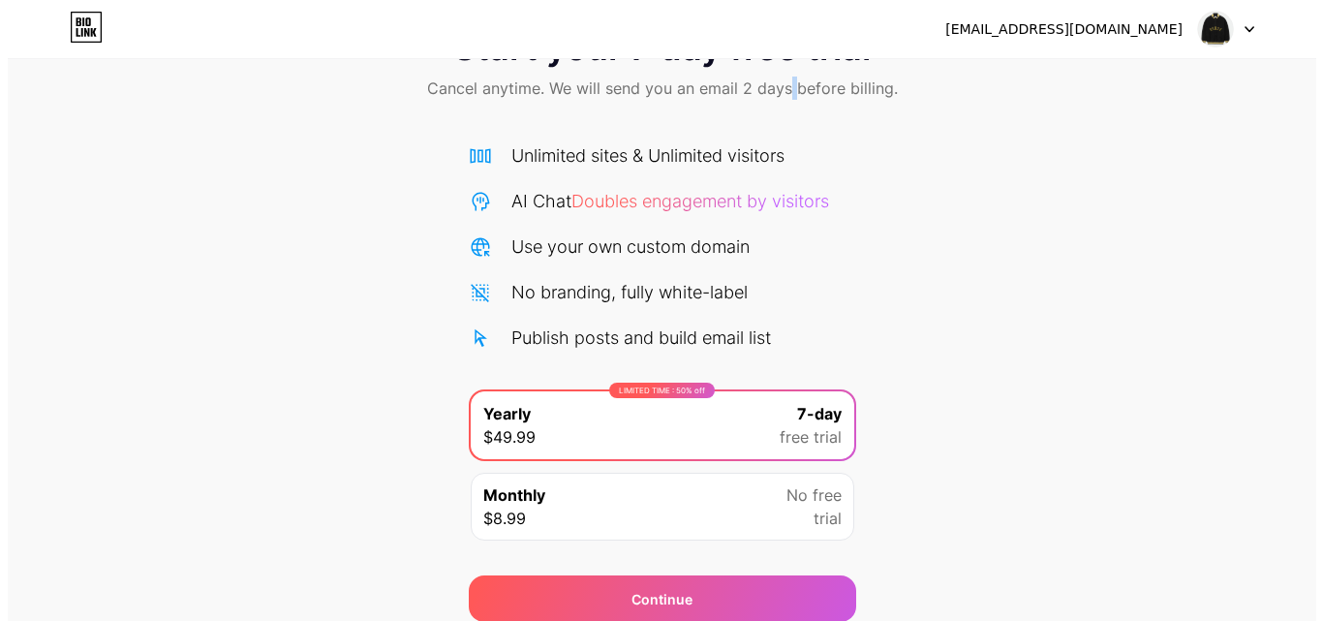
scroll to position [159, 0]
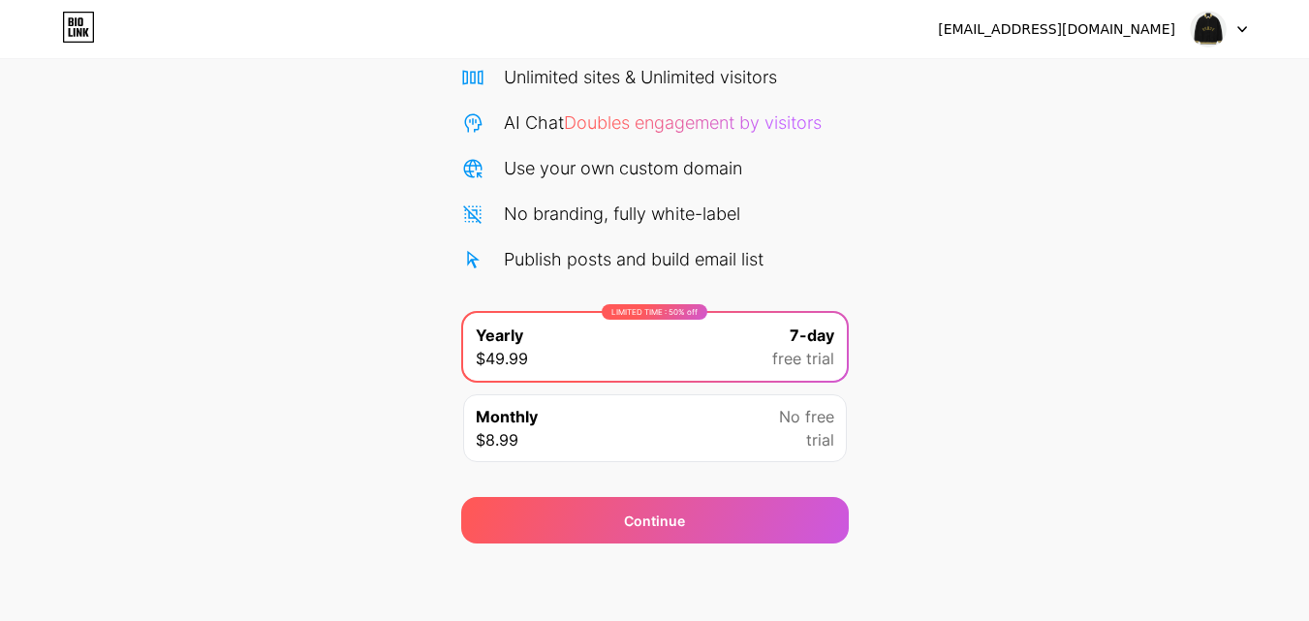
click at [629, 438] on div "Monthly $8.99 No free trial" at bounding box center [655, 428] width 384 height 68
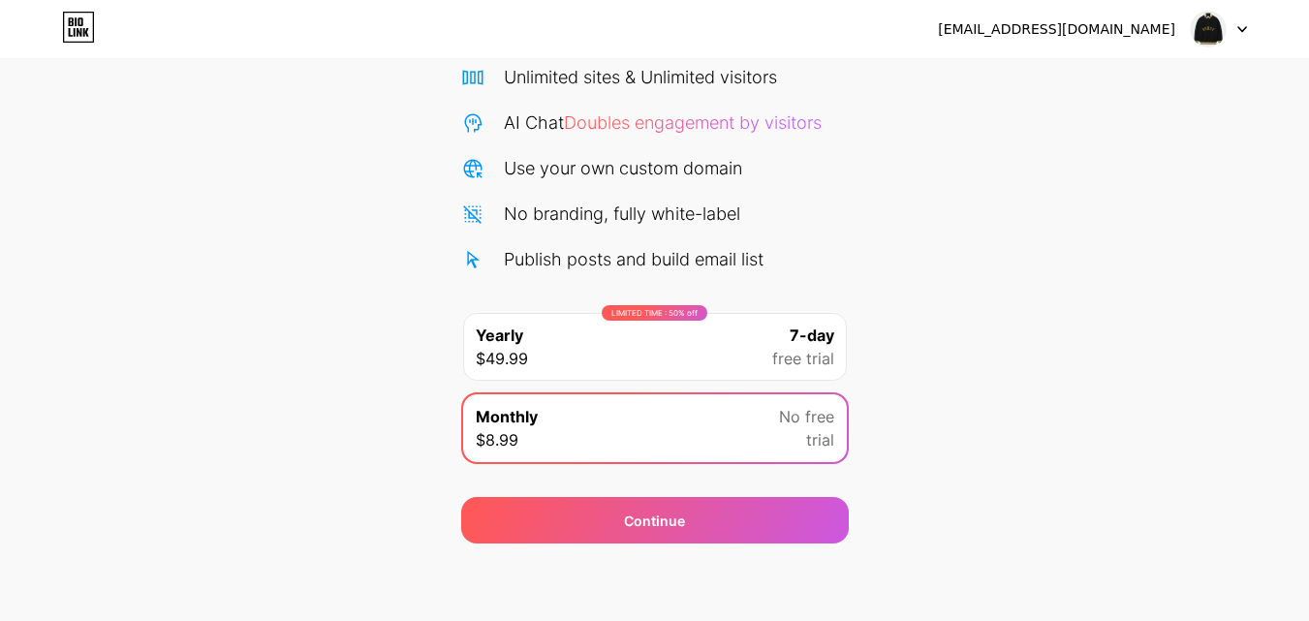
click at [714, 342] on div "LIMITED TIME : 50% off Yearly $49.99 7-day free trial" at bounding box center [655, 347] width 384 height 68
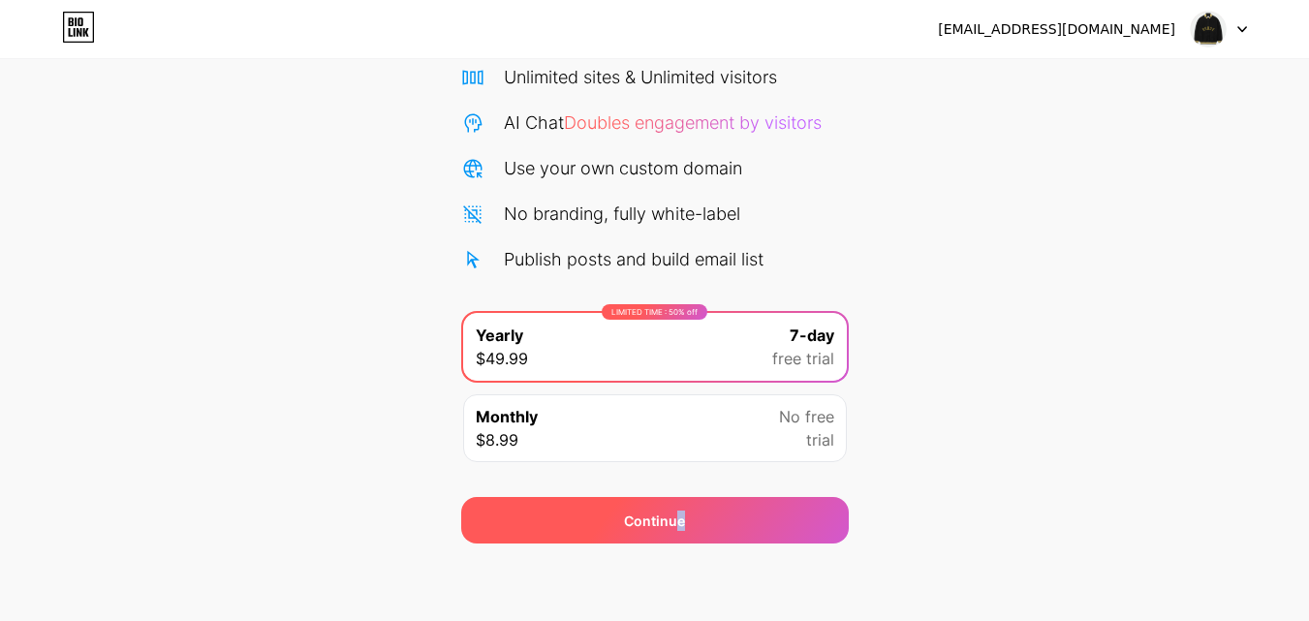
click at [681, 508] on div "Continue" at bounding box center [654, 520] width 387 height 46
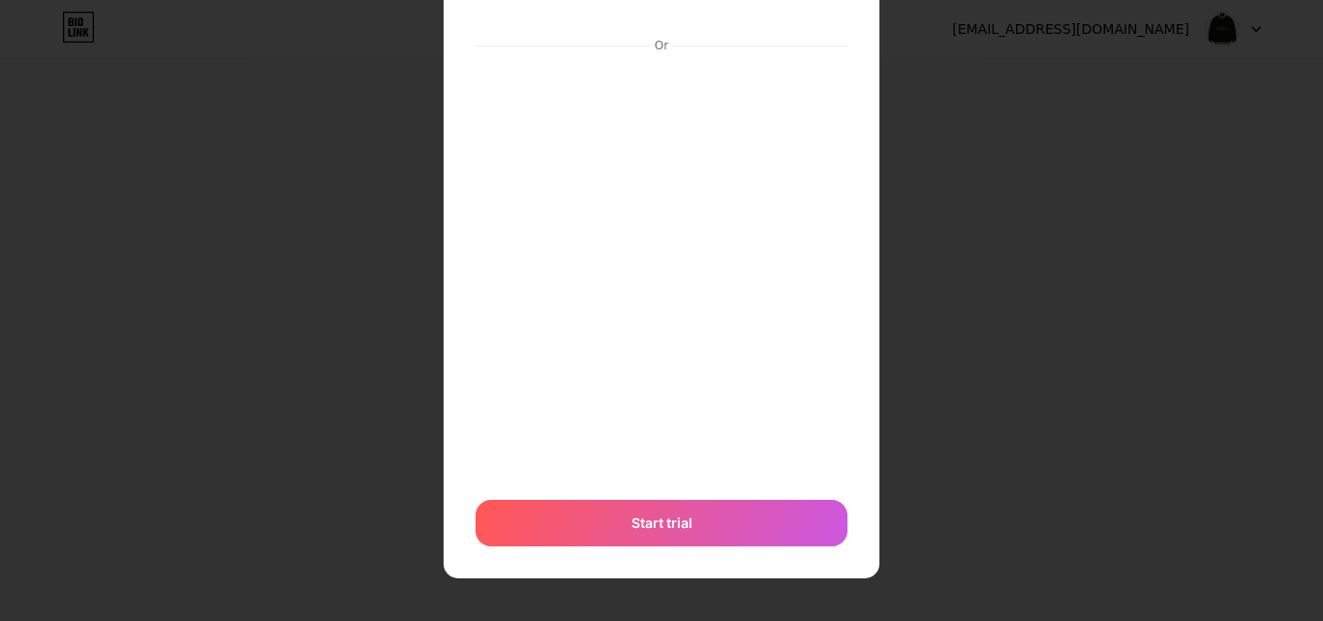
scroll to position [214, 0]
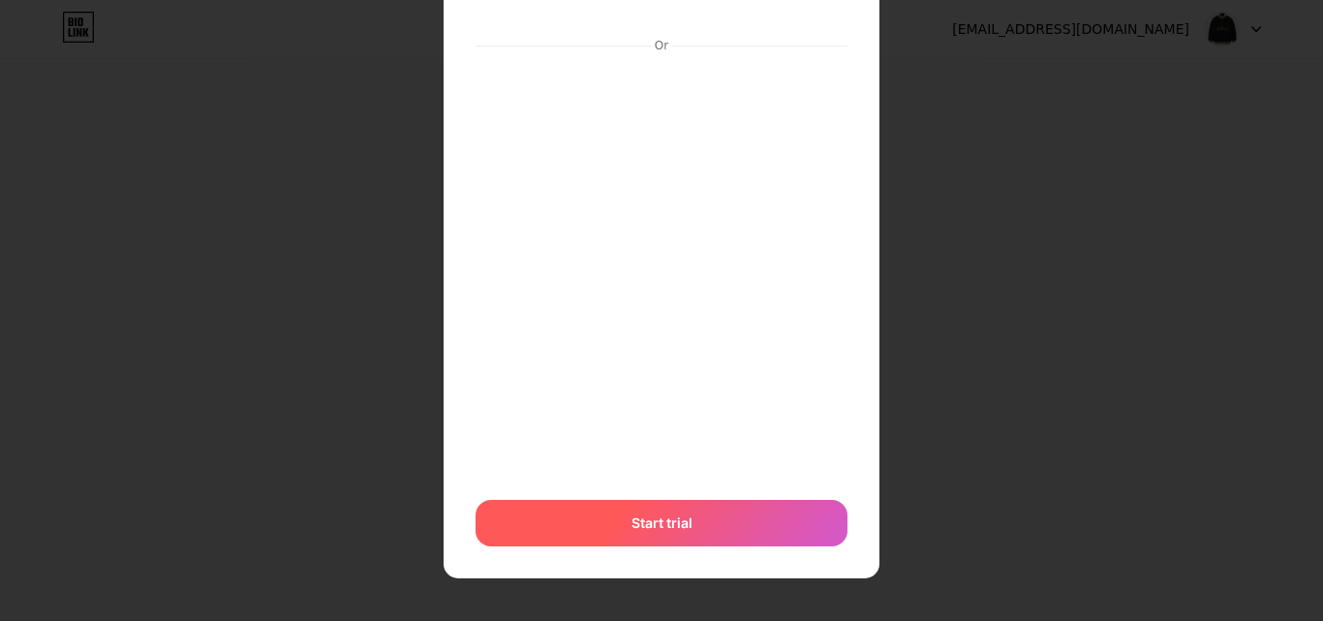
click at [635, 521] on span "Start trial" at bounding box center [662, 522] width 61 height 20
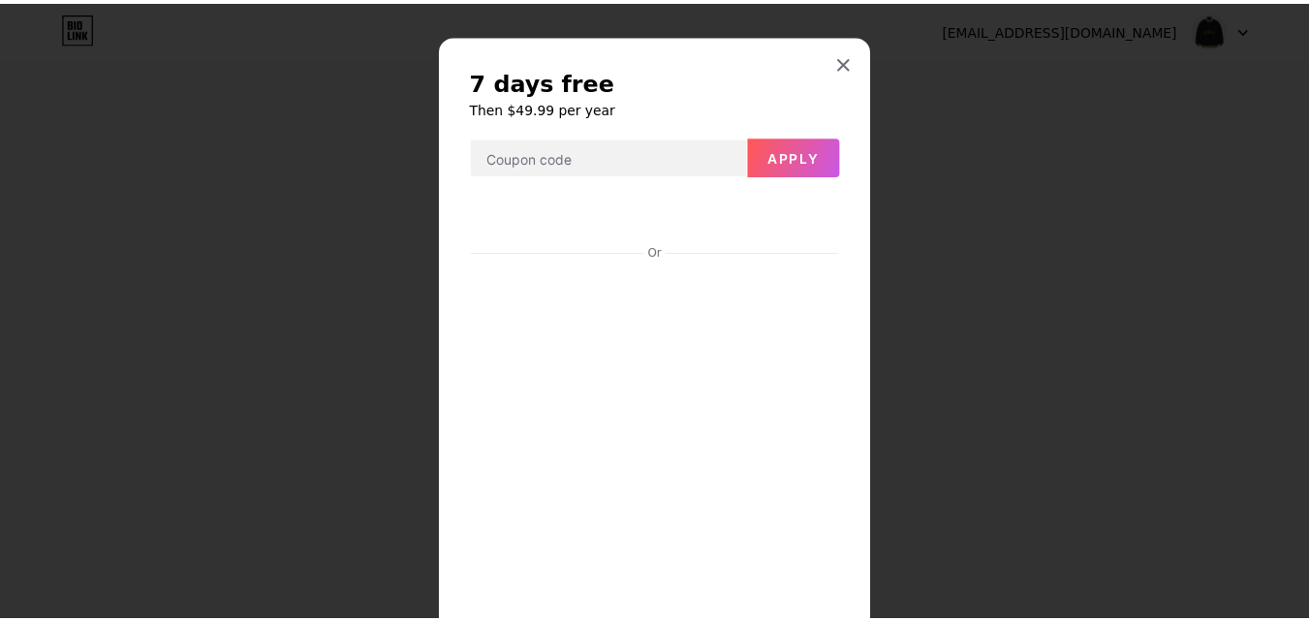
scroll to position [0, 0]
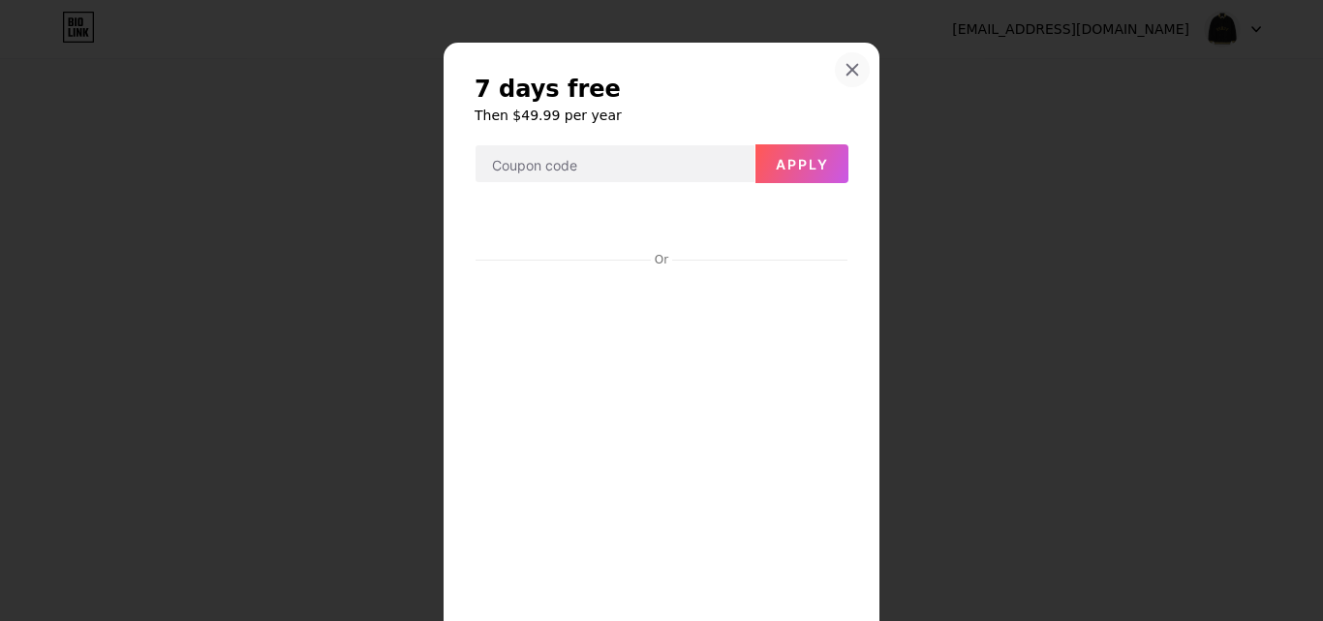
click at [852, 65] on icon at bounding box center [852, 69] width 15 height 15
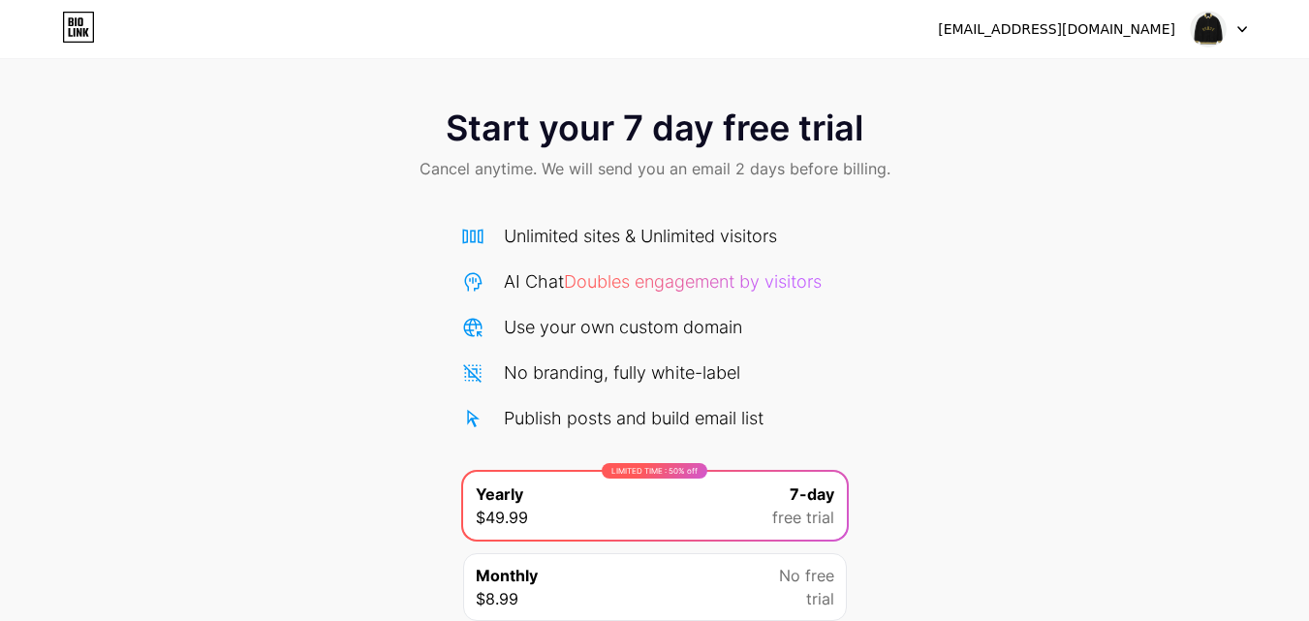
drag, startPoint x: 1225, startPoint y: 35, endPoint x: 1242, endPoint y: 20, distance: 22.0
click at [1225, 33] on span at bounding box center [1208, 29] width 37 height 37
click at [1142, 58] on li "Logout" at bounding box center [1126, 79] width 240 height 52
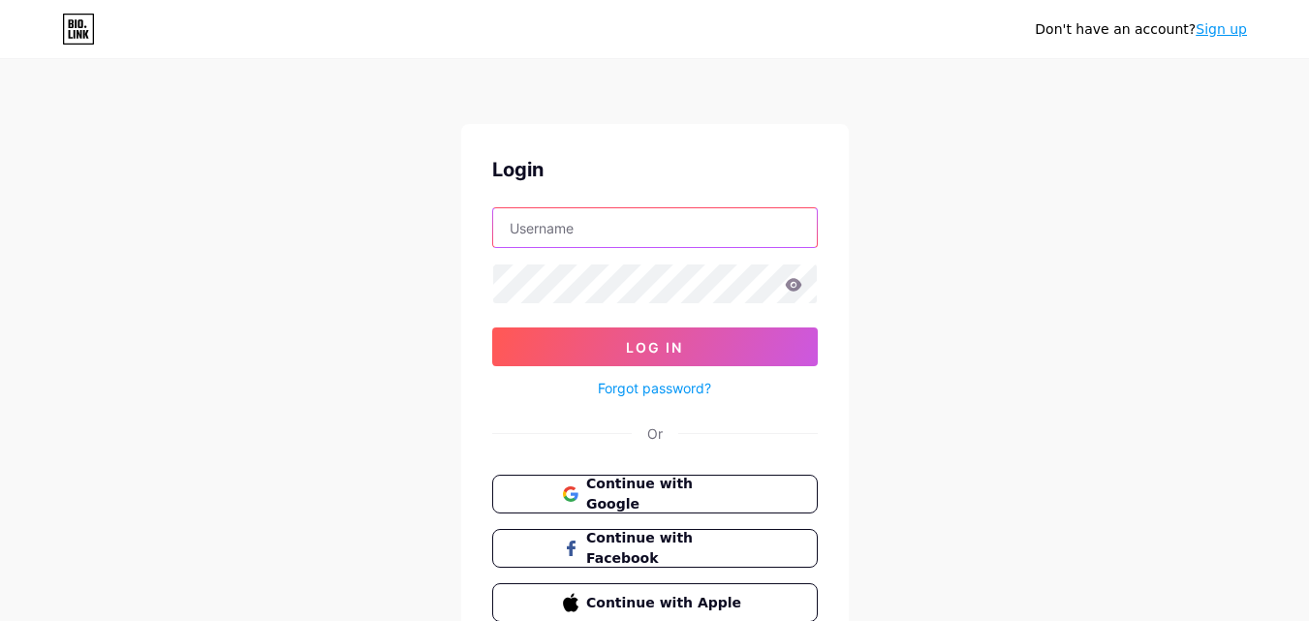
type input "[EMAIL_ADDRESS][DOMAIN_NAME]"
